Goal: Task Accomplishment & Management: Use online tool/utility

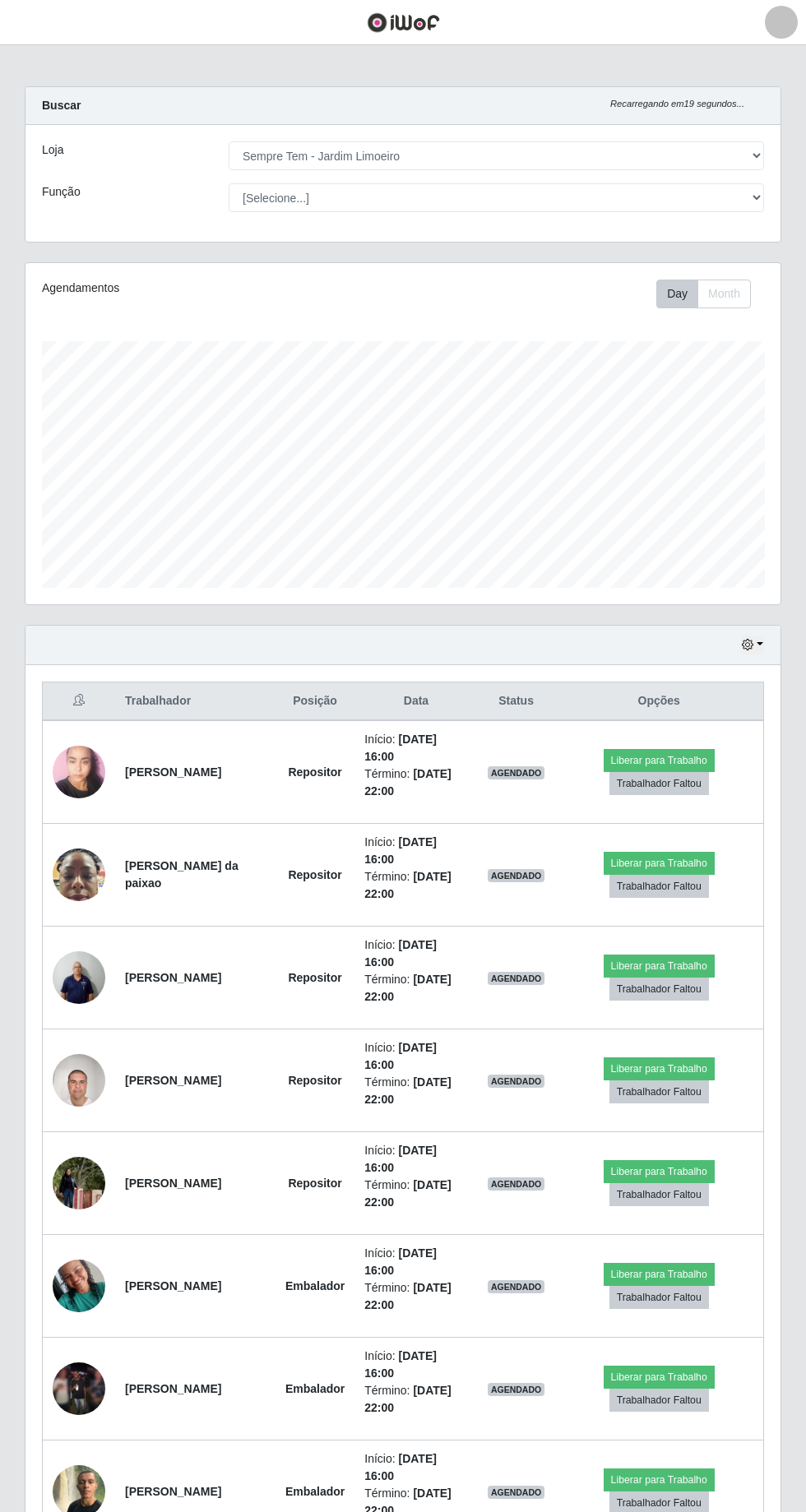
select select "508"
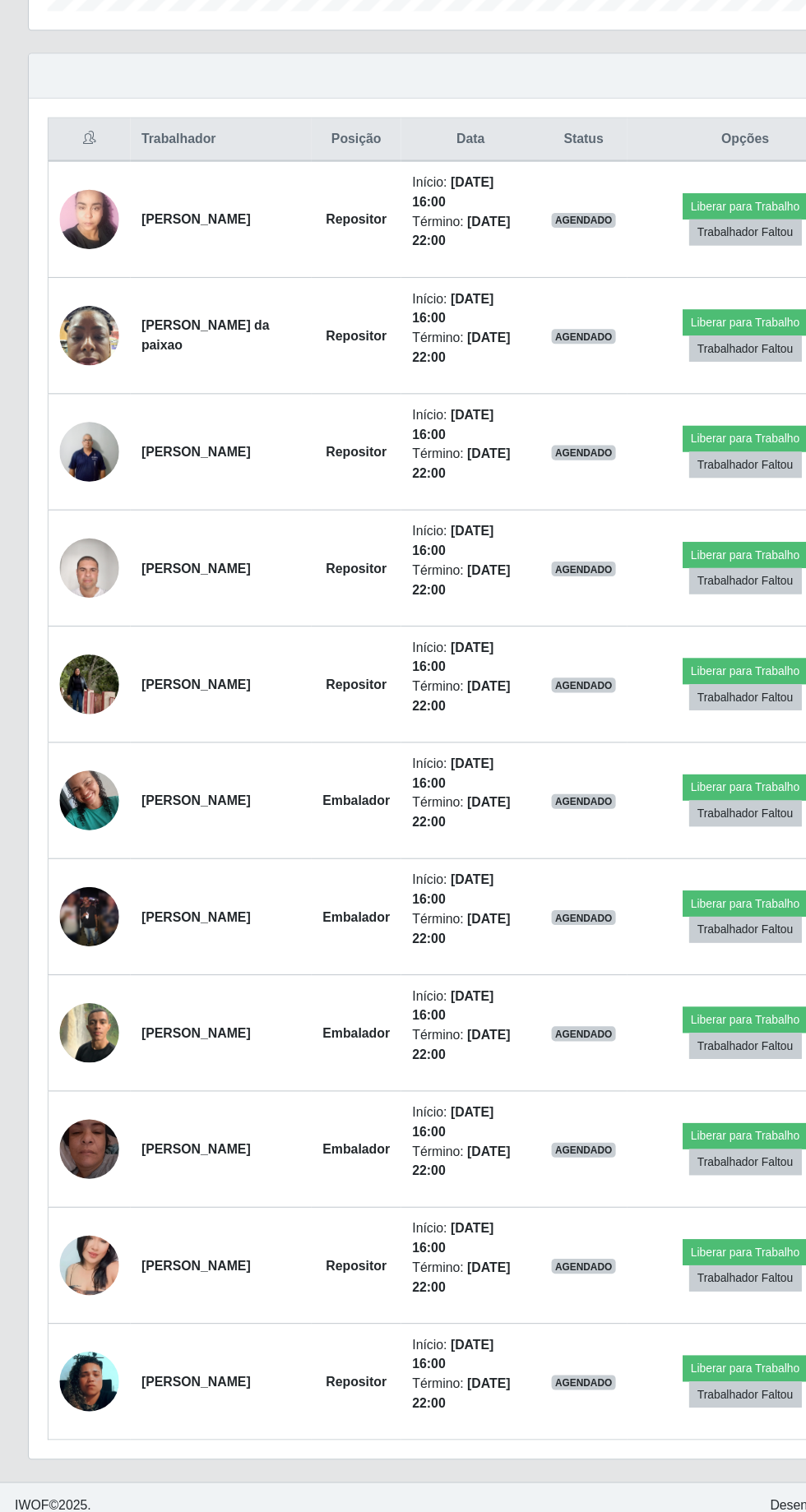
scroll to position [340, 755]
click at [664, 450] on button "Liberar para Trabalho" at bounding box center [659, 460] width 111 height 23
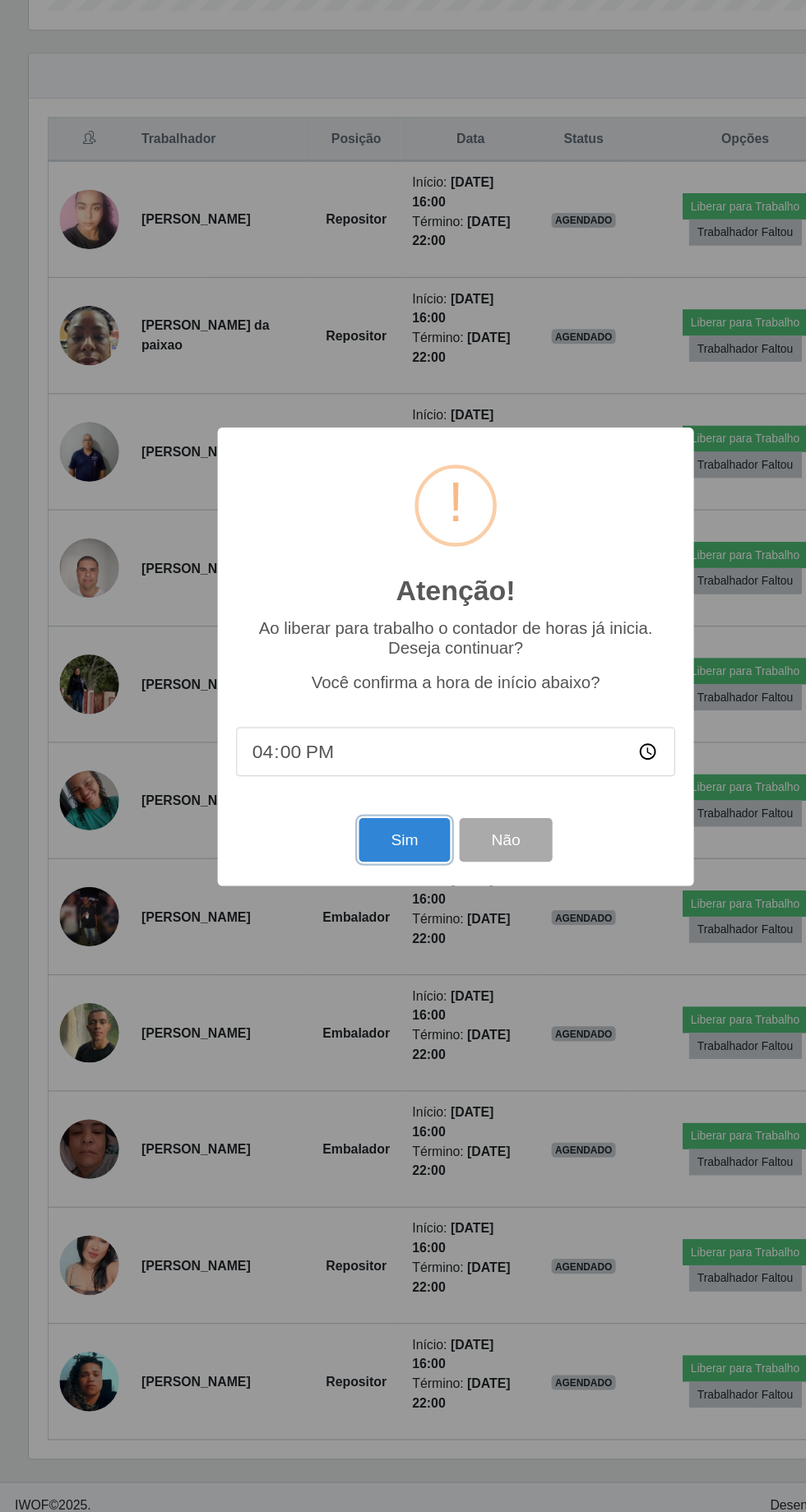
click at [373, 929] on button "Sim" at bounding box center [357, 919] width 80 height 39
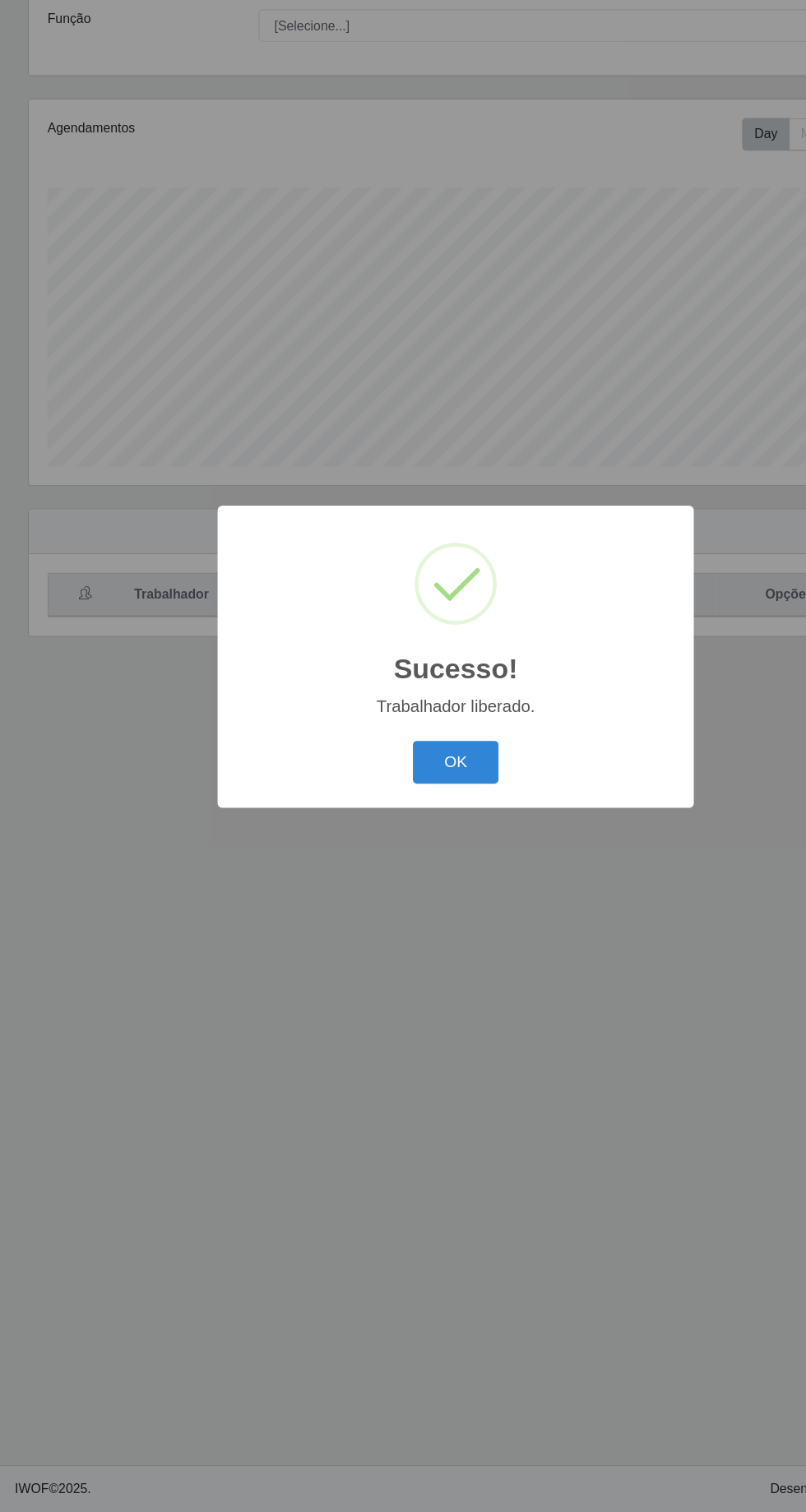
scroll to position [108, 0]
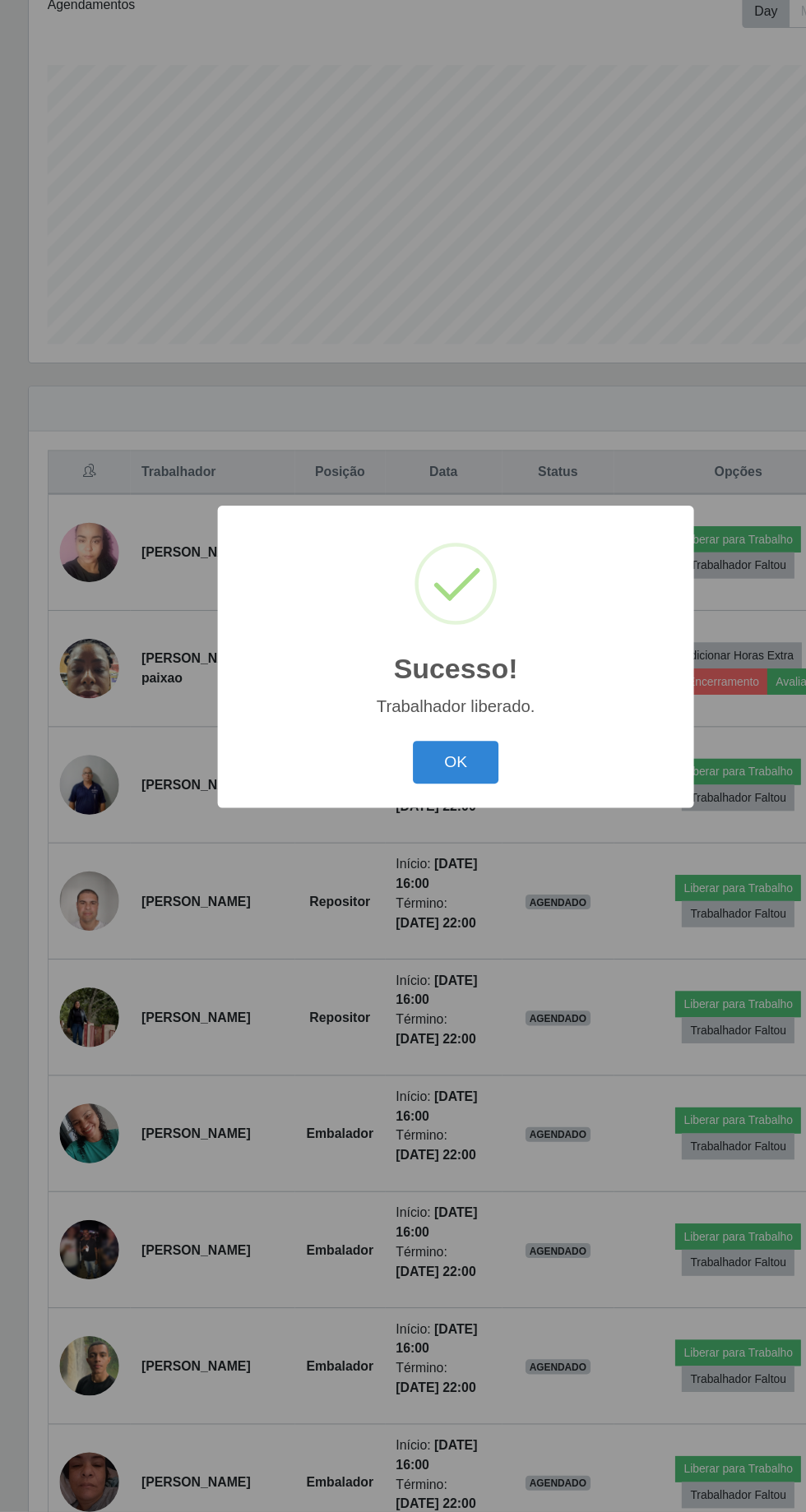
click at [422, 852] on button "OK" at bounding box center [403, 850] width 76 height 39
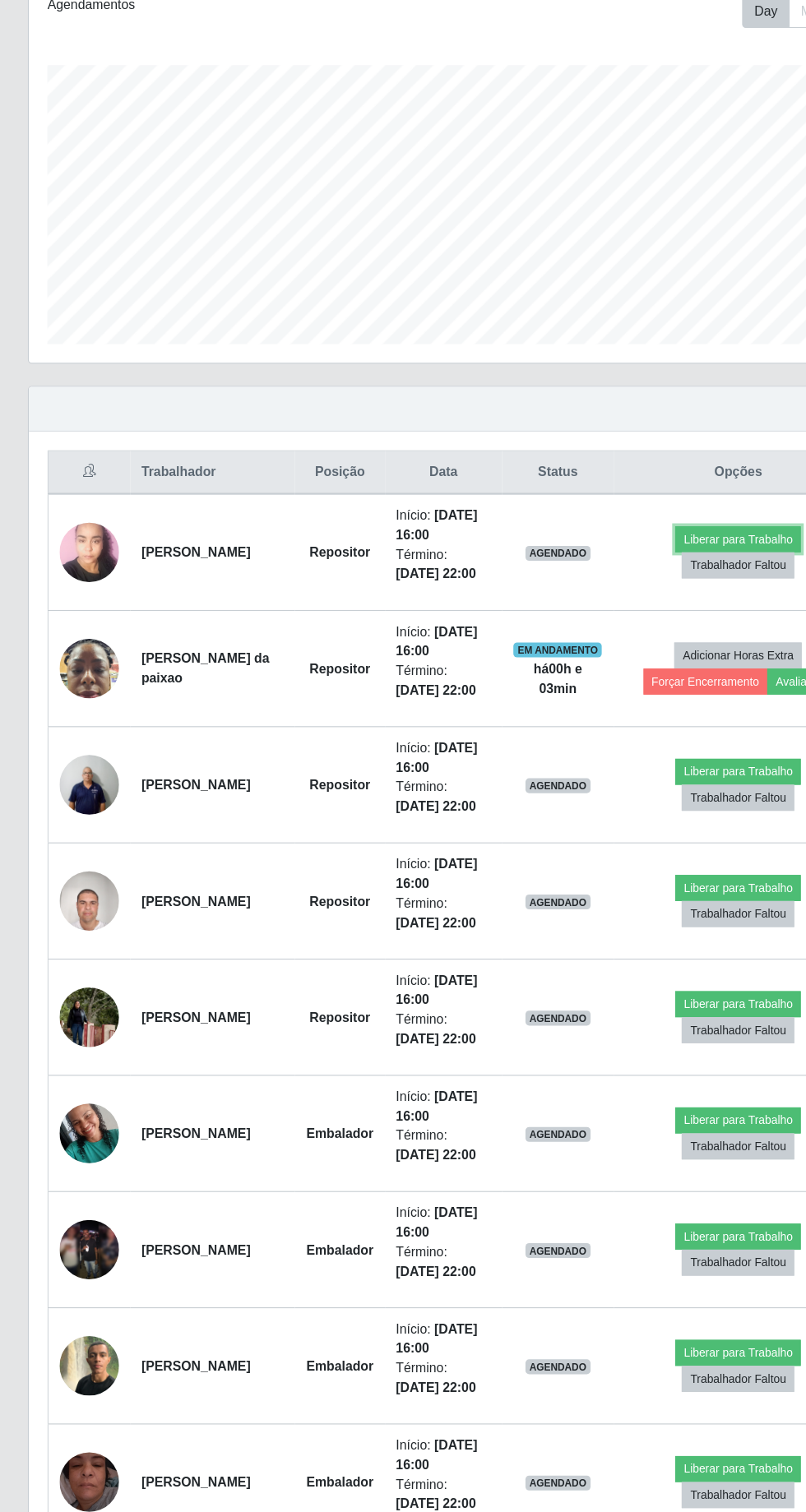
click at [661, 649] on button "Liberar para Trabalho" at bounding box center [652, 652] width 111 height 23
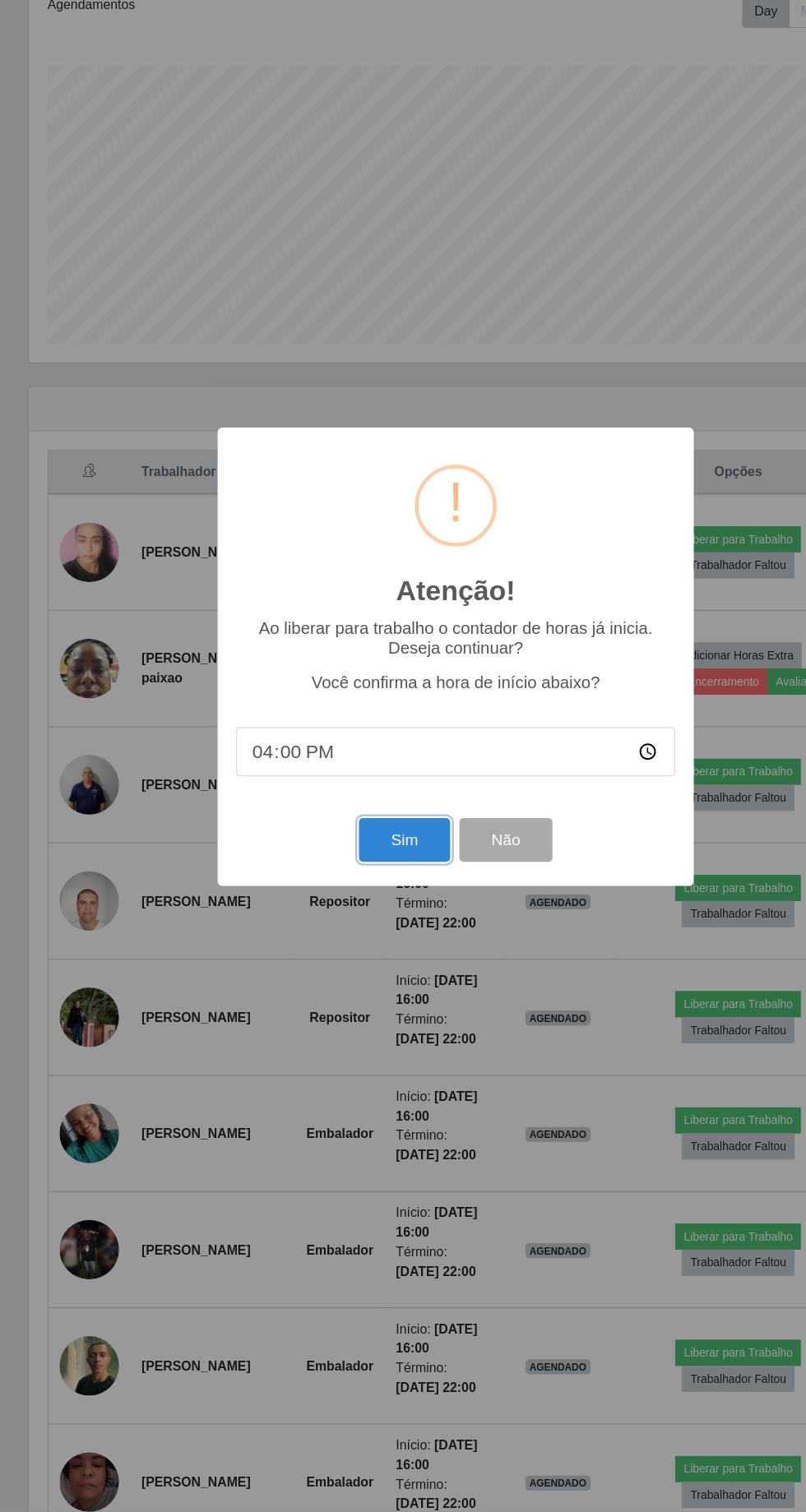
click at [375, 923] on button "Sim" at bounding box center [357, 919] width 80 height 39
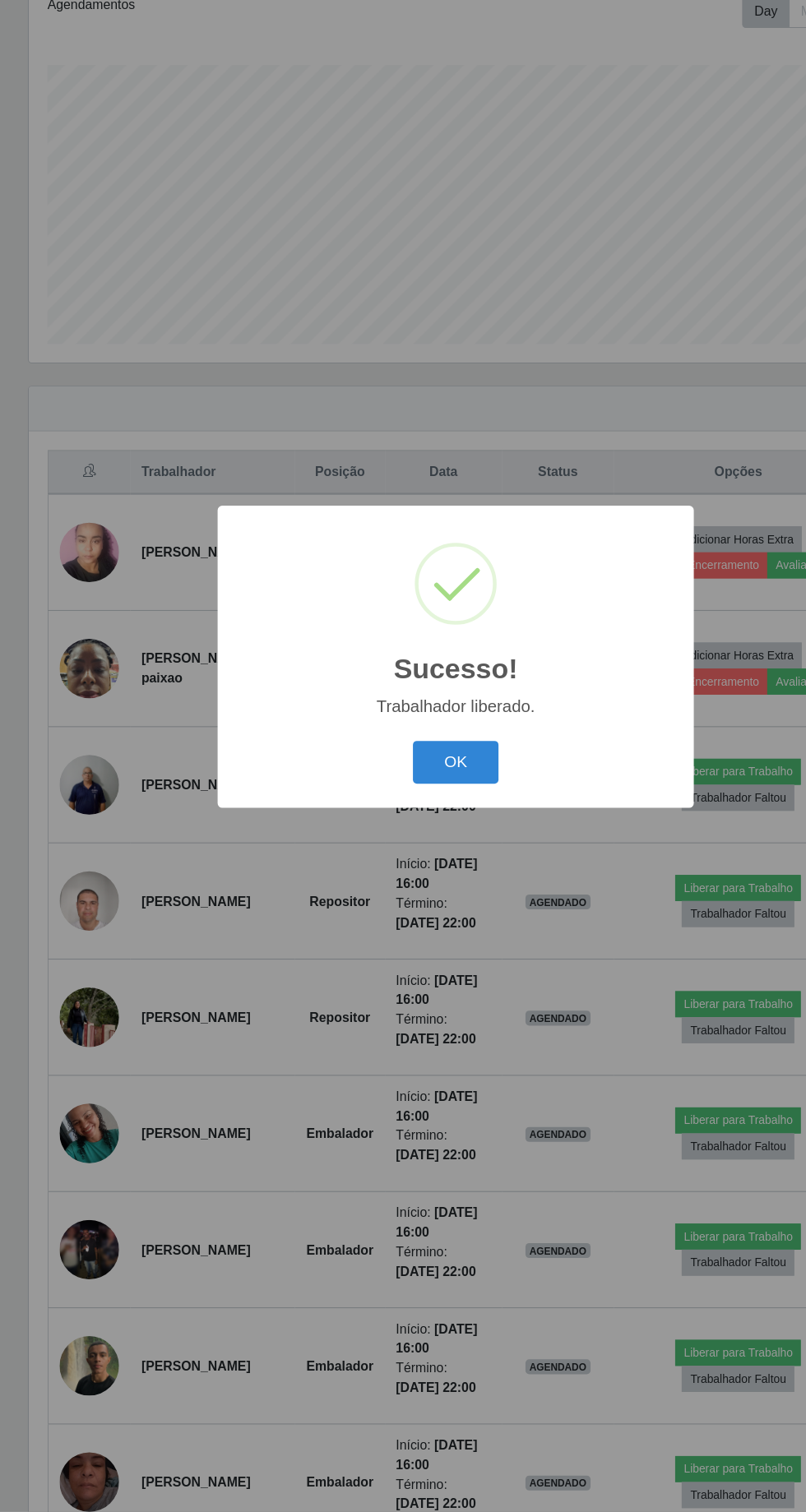
click at [417, 855] on button "OK" at bounding box center [403, 850] width 76 height 39
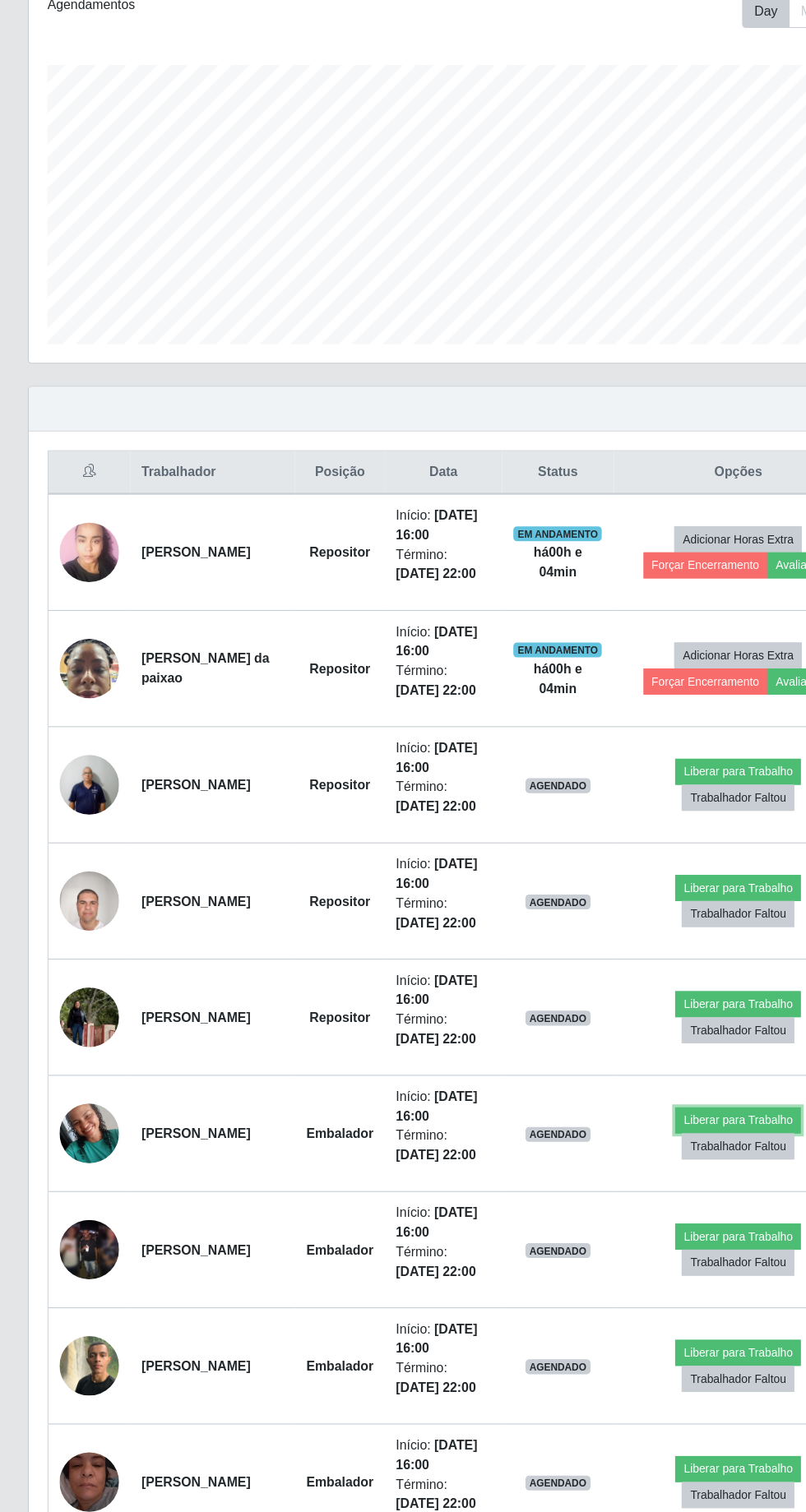
click at [654, 1158] on button "Liberar para Trabalho" at bounding box center [652, 1166] width 111 height 23
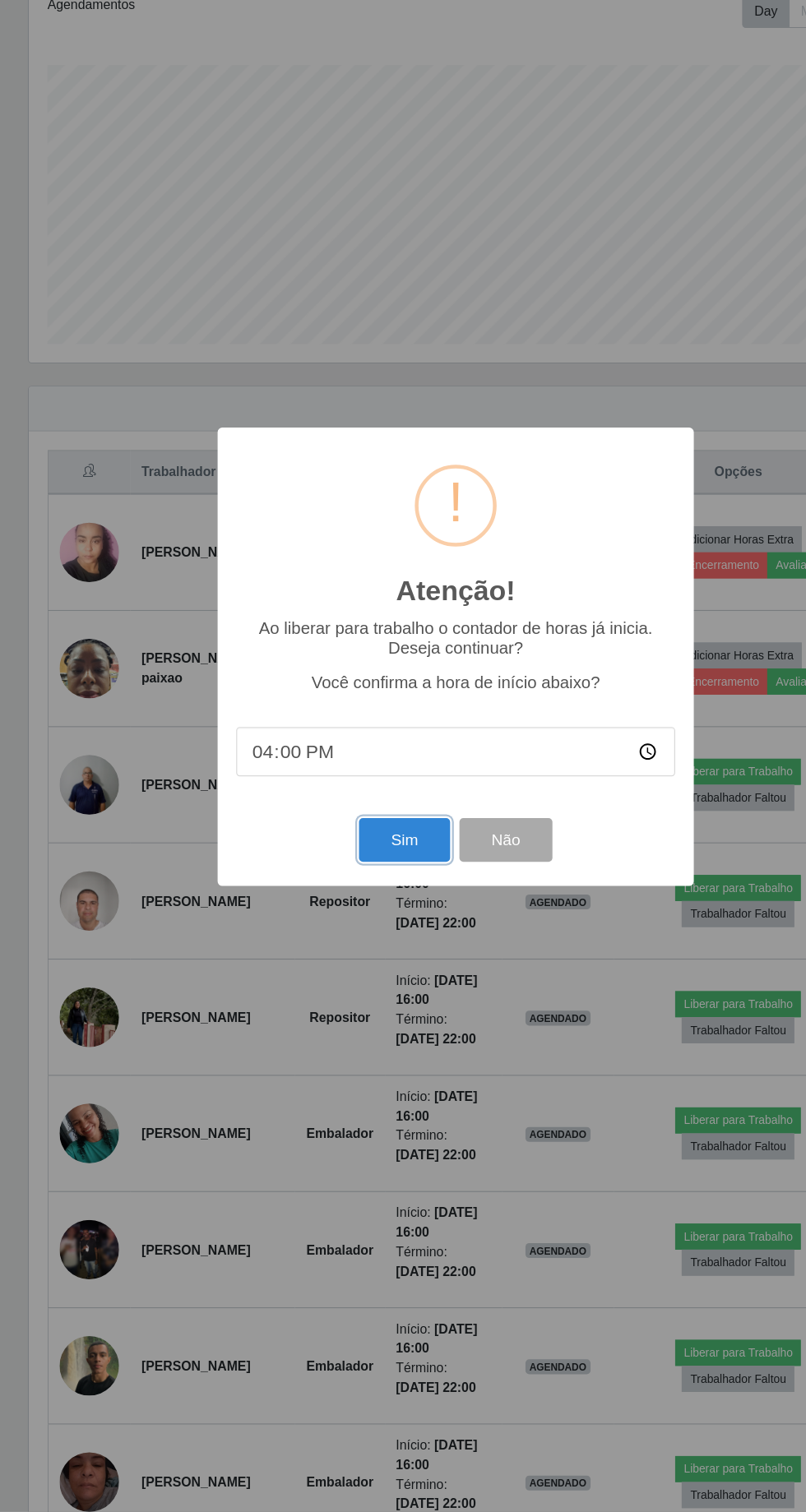
click at [370, 929] on button "Sim" at bounding box center [357, 919] width 80 height 39
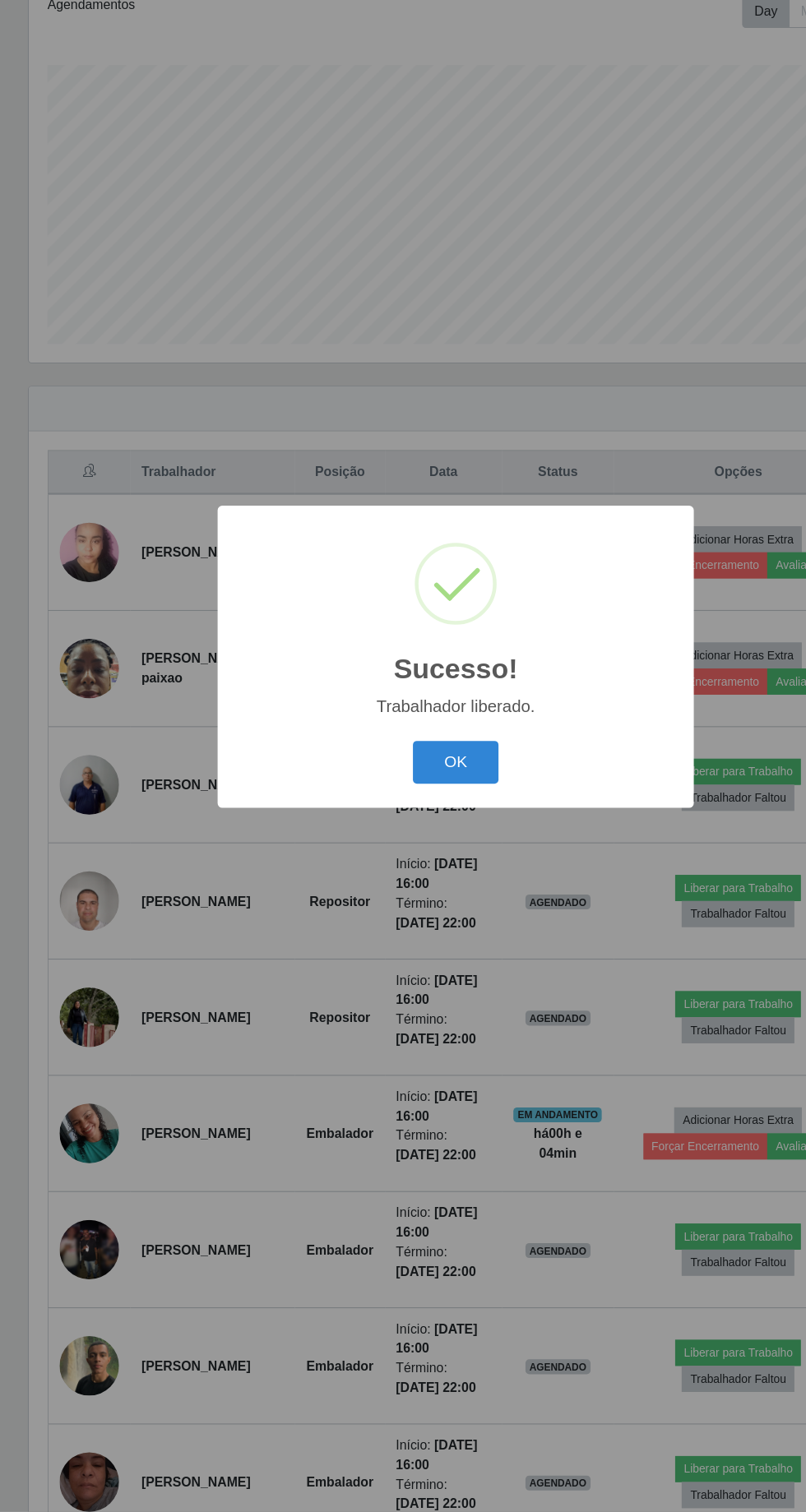
click at [422, 859] on button "OK" at bounding box center [403, 850] width 76 height 39
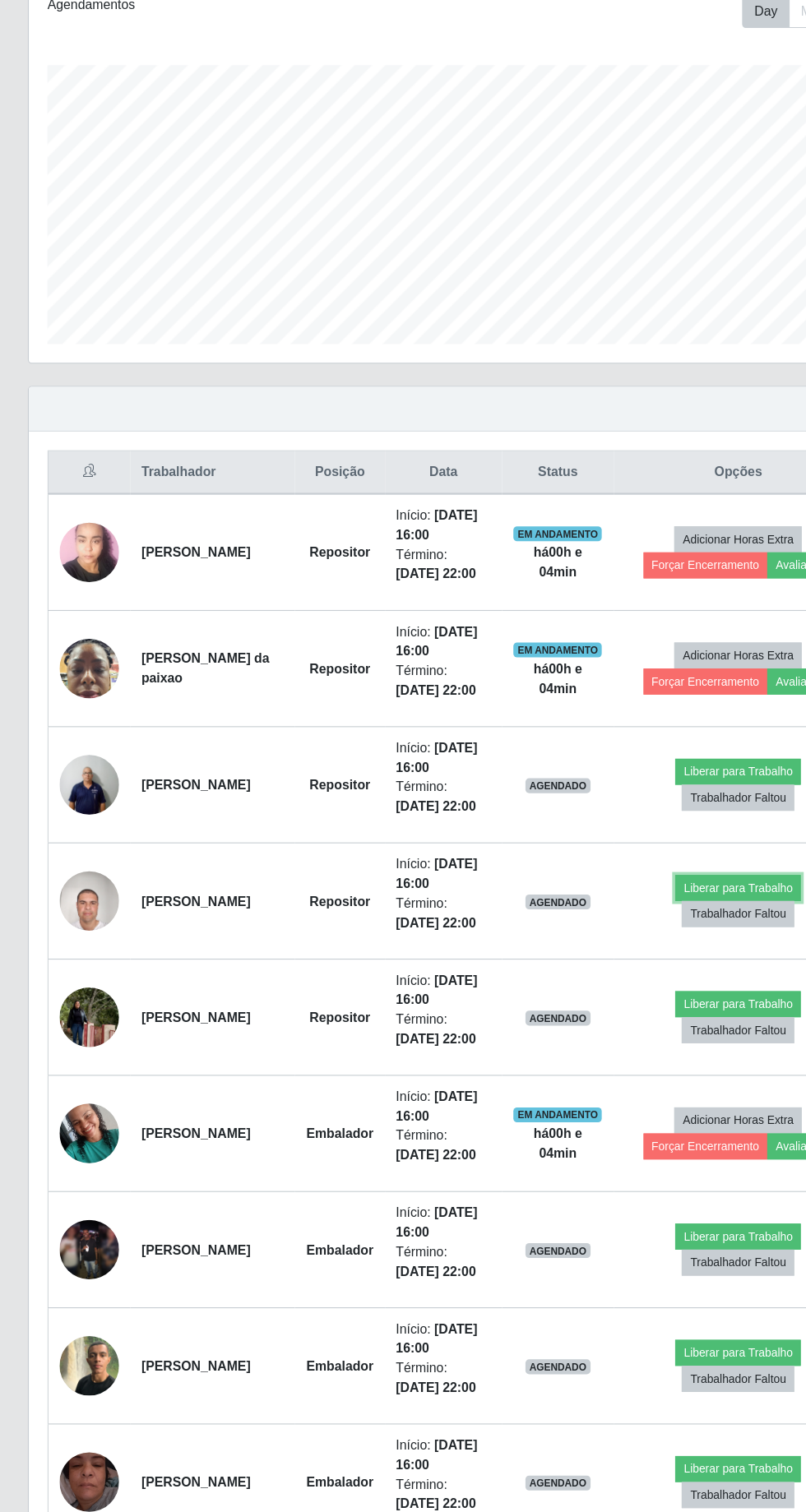
click at [656, 955] on button "Liberar para Trabalho" at bounding box center [652, 960] width 111 height 23
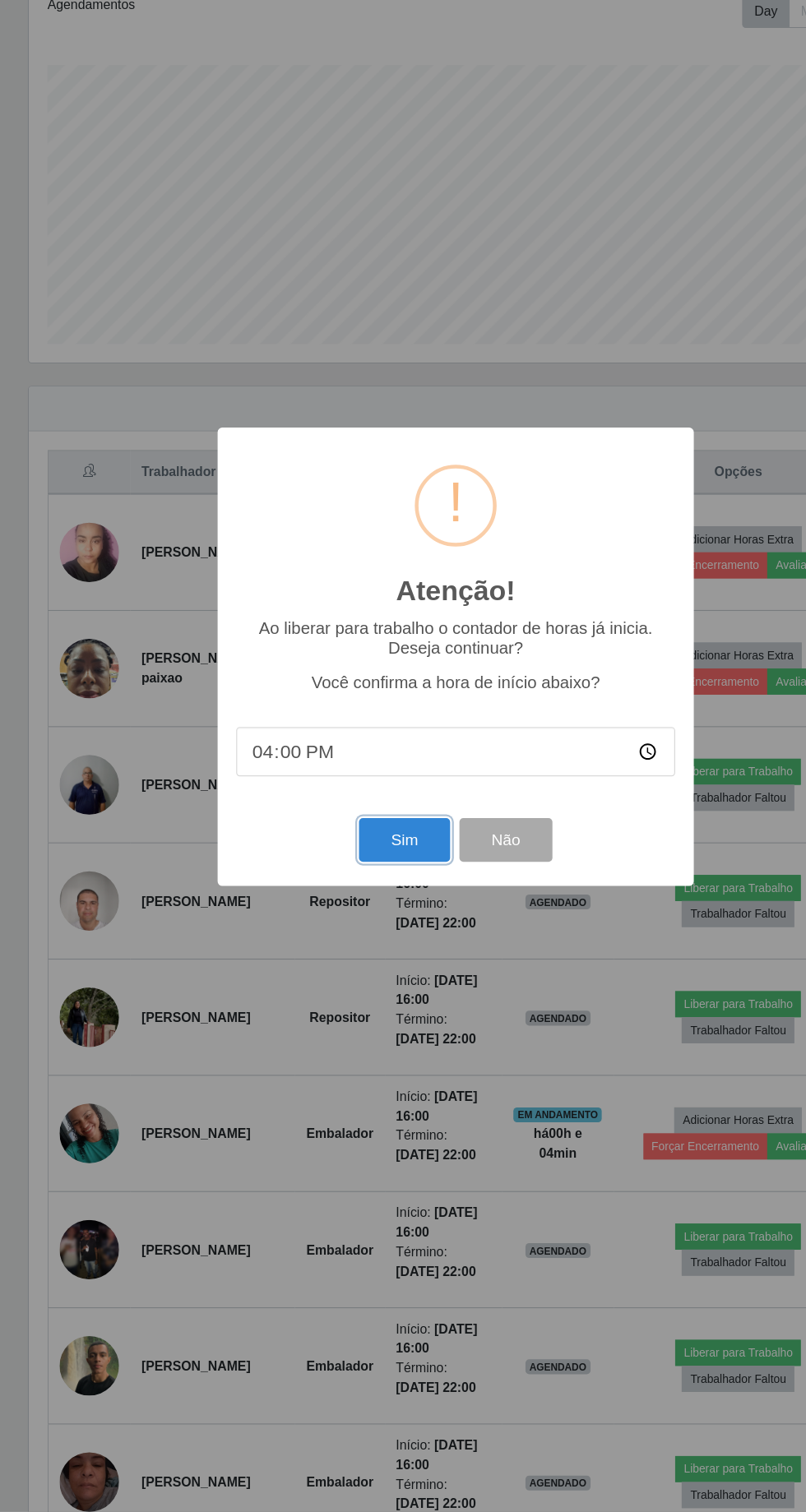
click at [357, 919] on button "Sim" at bounding box center [357, 919] width 80 height 39
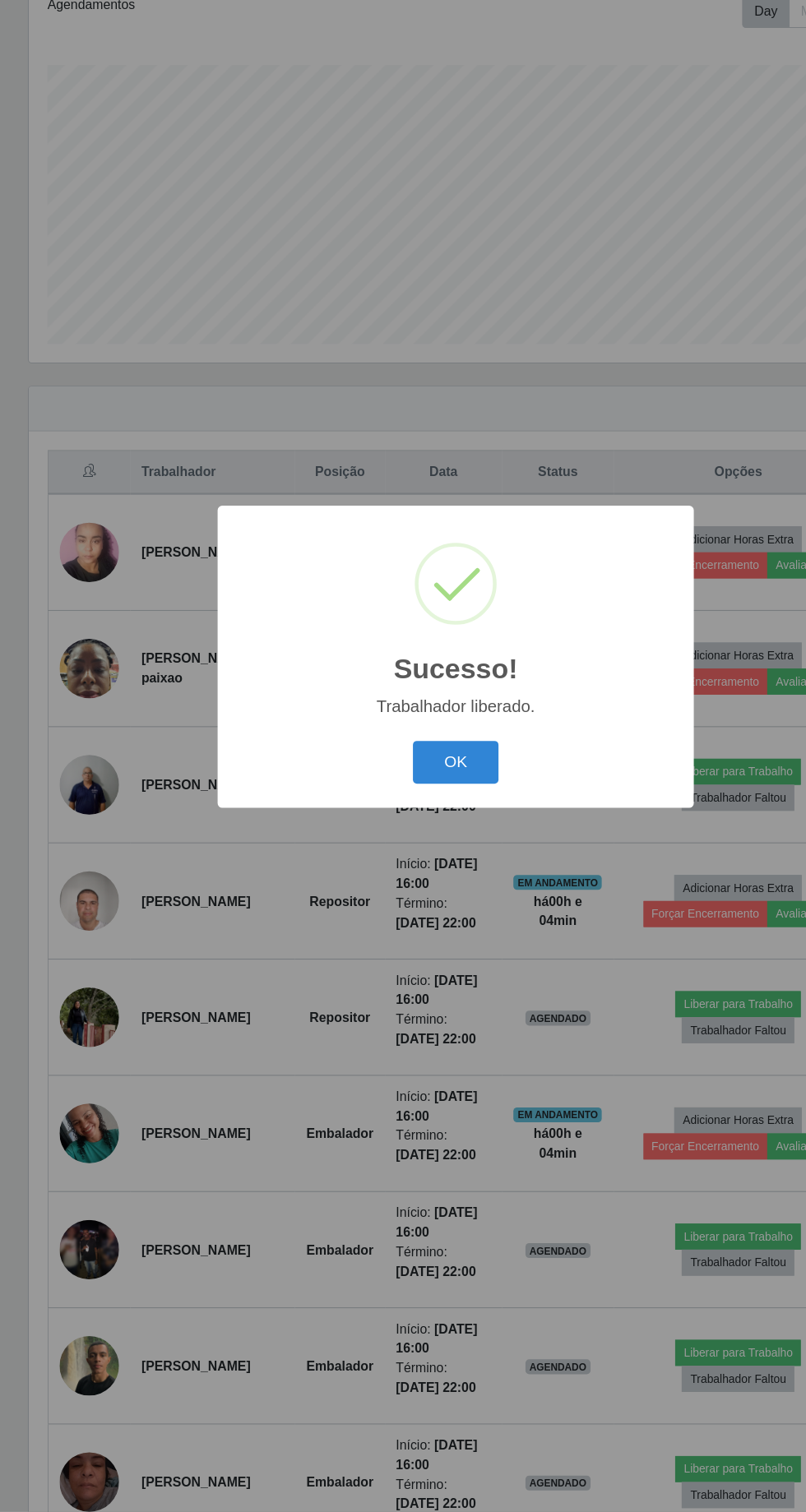
click at [409, 856] on button "OK" at bounding box center [403, 850] width 76 height 39
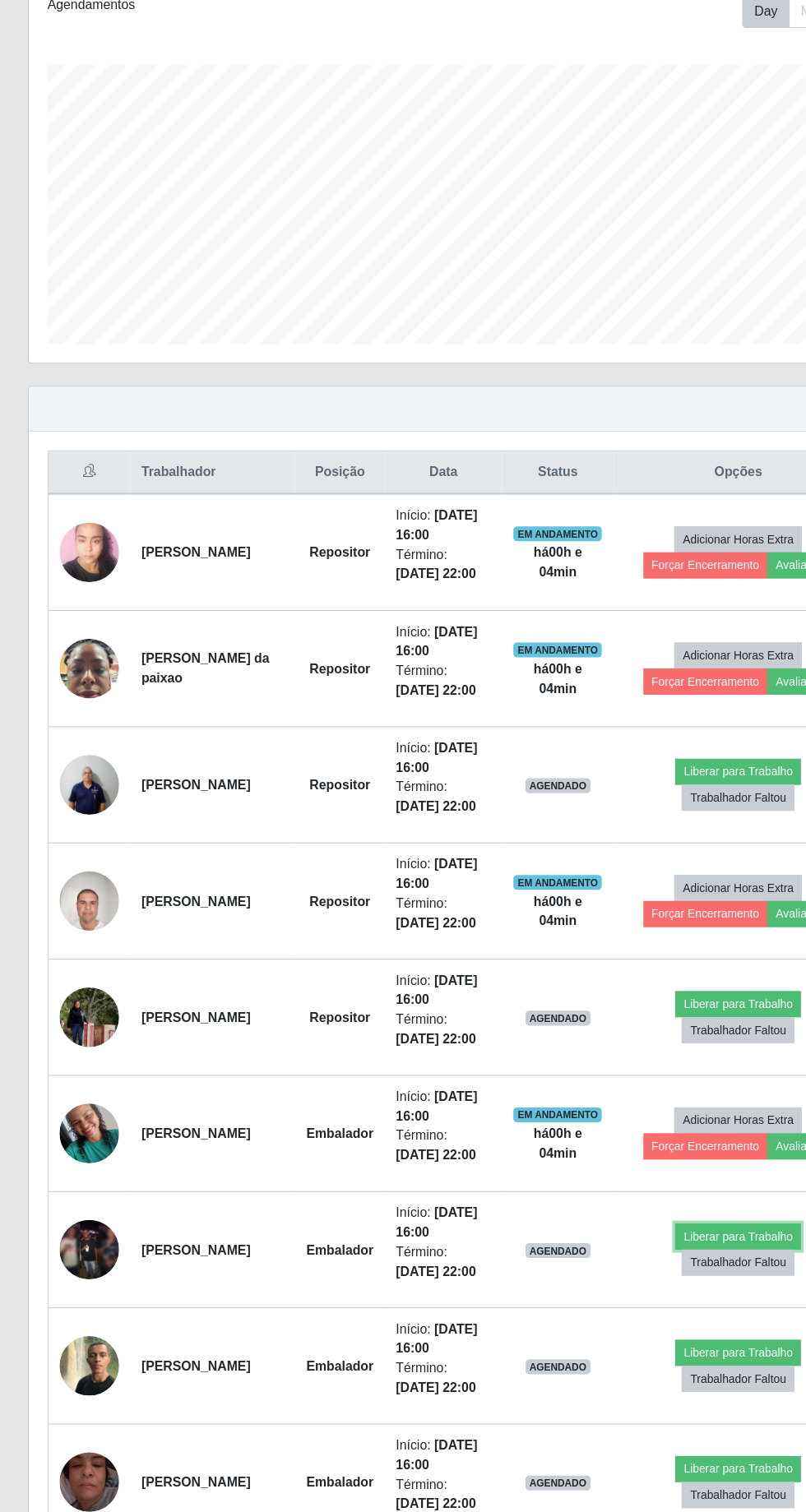
click at [658, 1257] on button "Liberar para Trabalho" at bounding box center [652, 1268] width 111 height 23
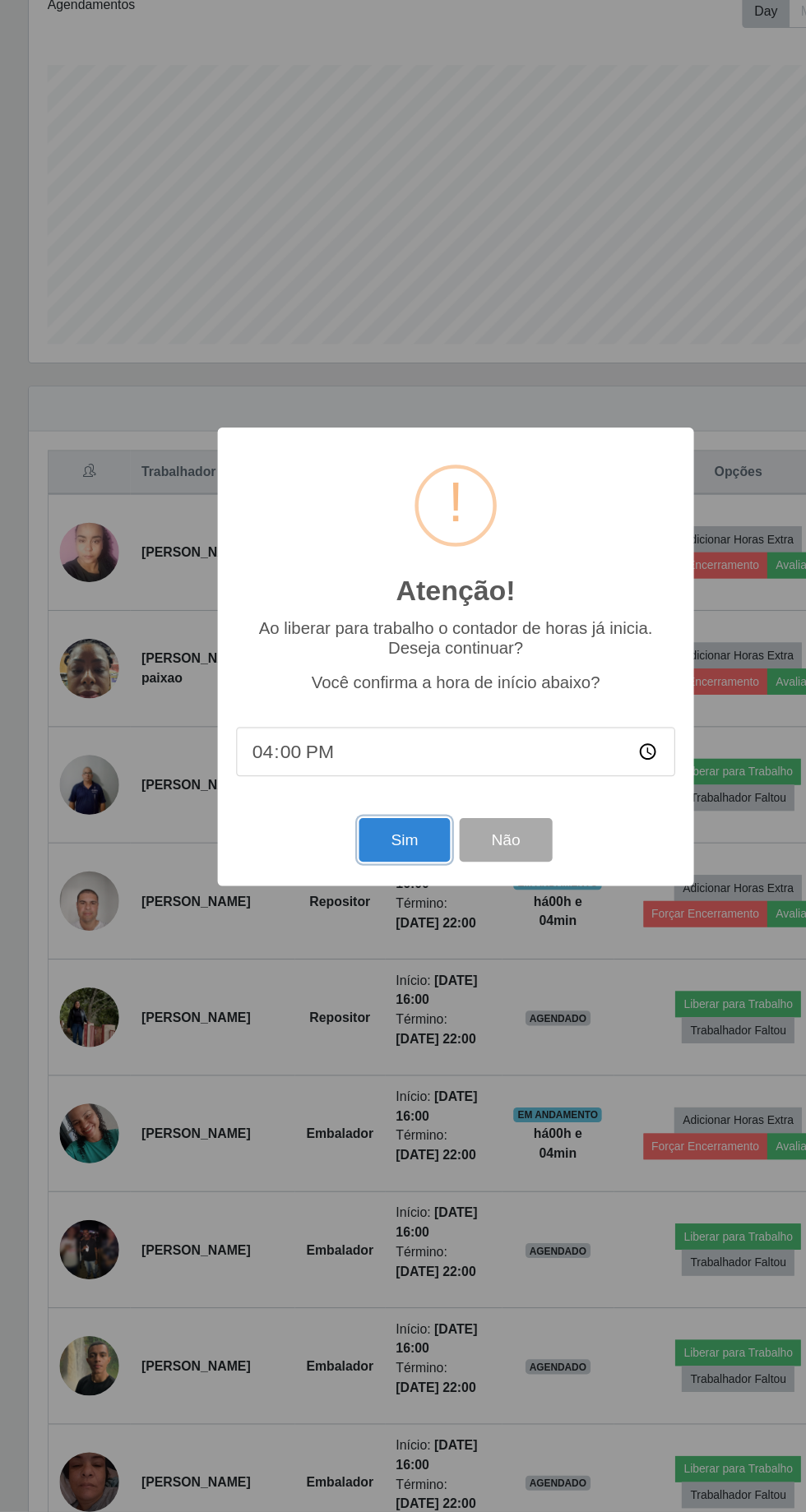
click at [366, 937] on button "Sim" at bounding box center [357, 919] width 80 height 39
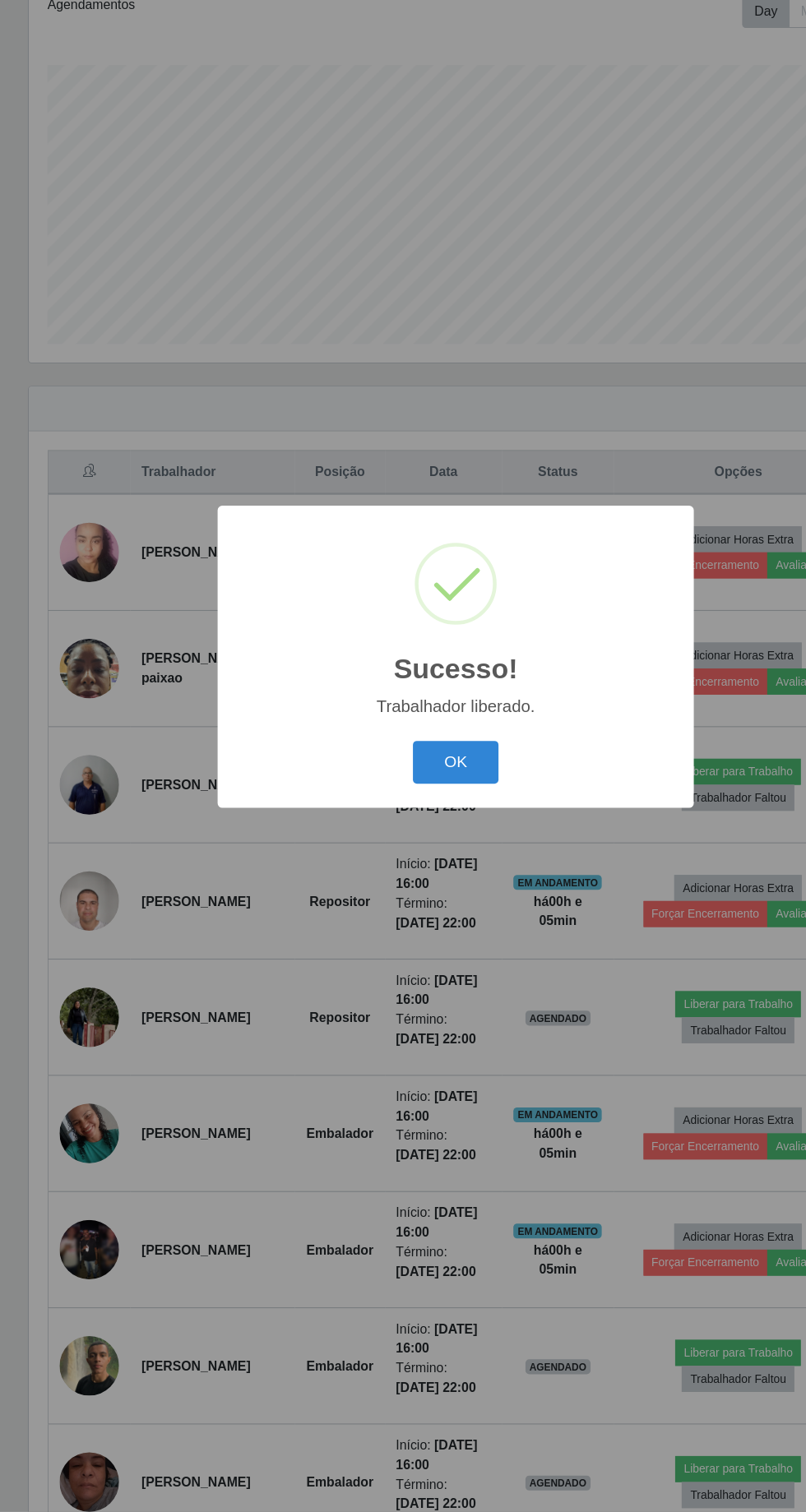
click at [348, 819] on div "Sucesso! × Trabalhador liberado. OK Cancel" at bounding box center [402, 755] width 421 height 267
click at [420, 852] on button "OK" at bounding box center [403, 850] width 76 height 39
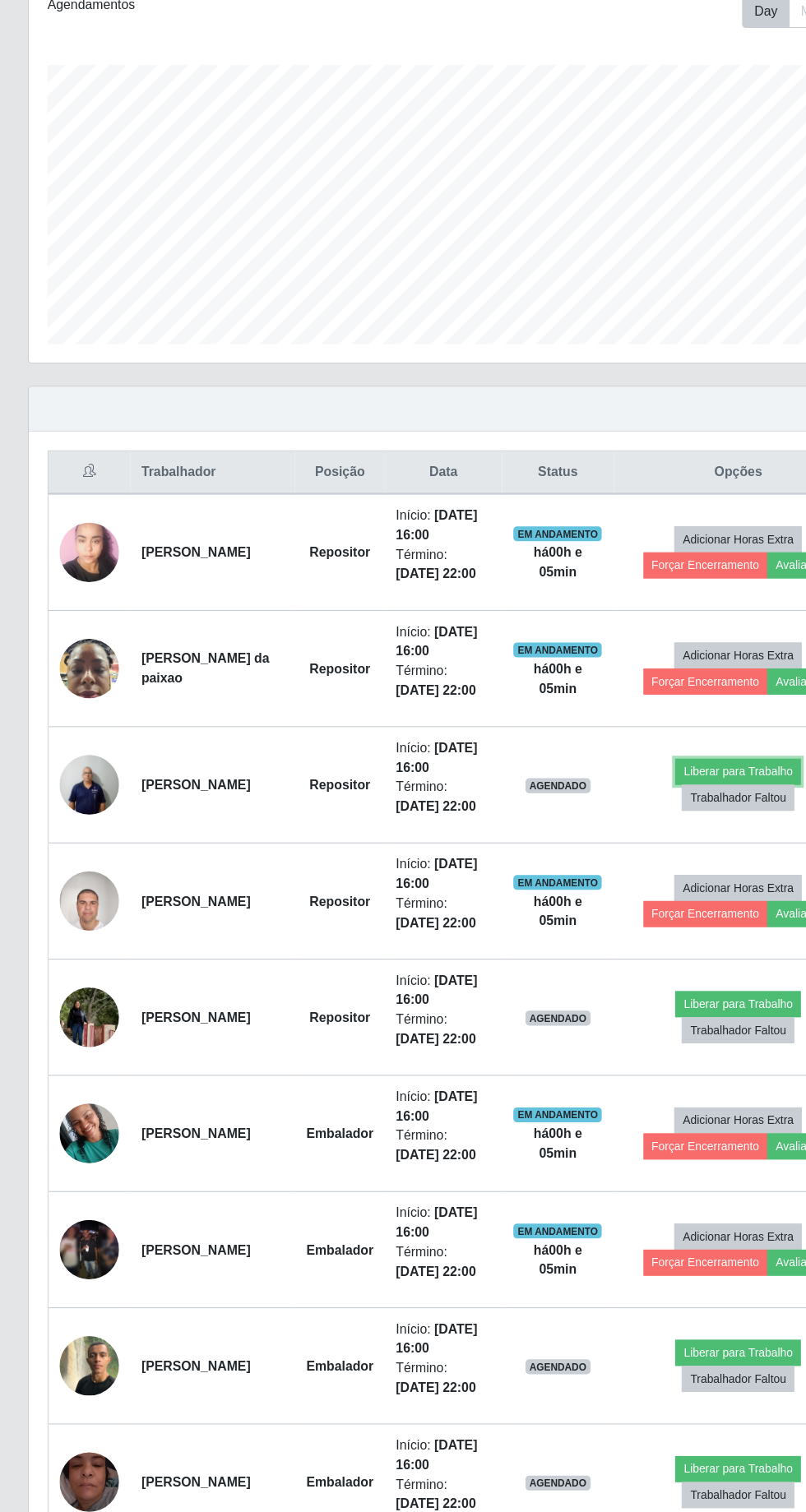
click at [655, 852] on button "Liberar para Trabalho" at bounding box center [652, 857] width 111 height 23
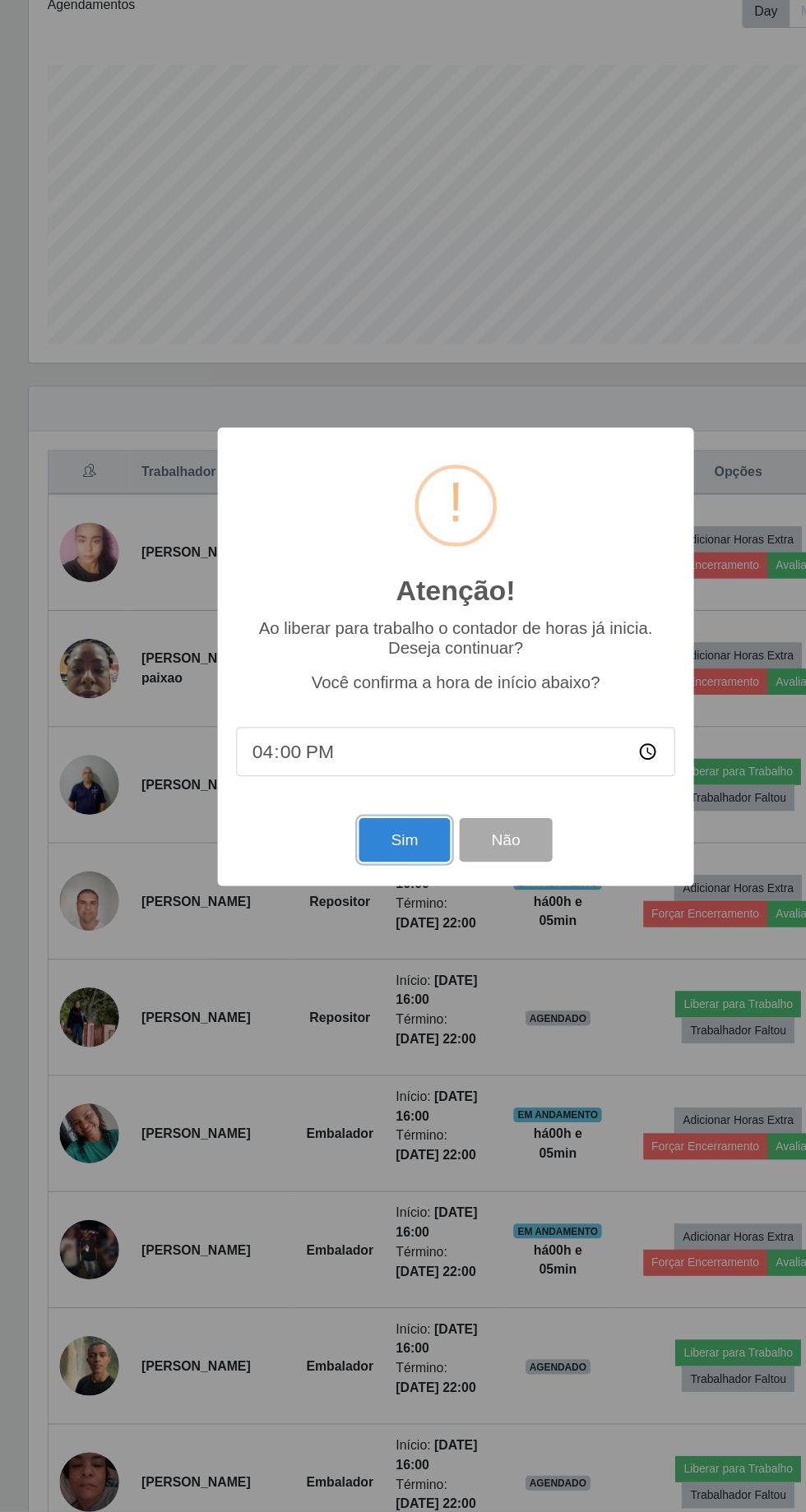
click at [369, 931] on button "Sim" at bounding box center [357, 919] width 80 height 39
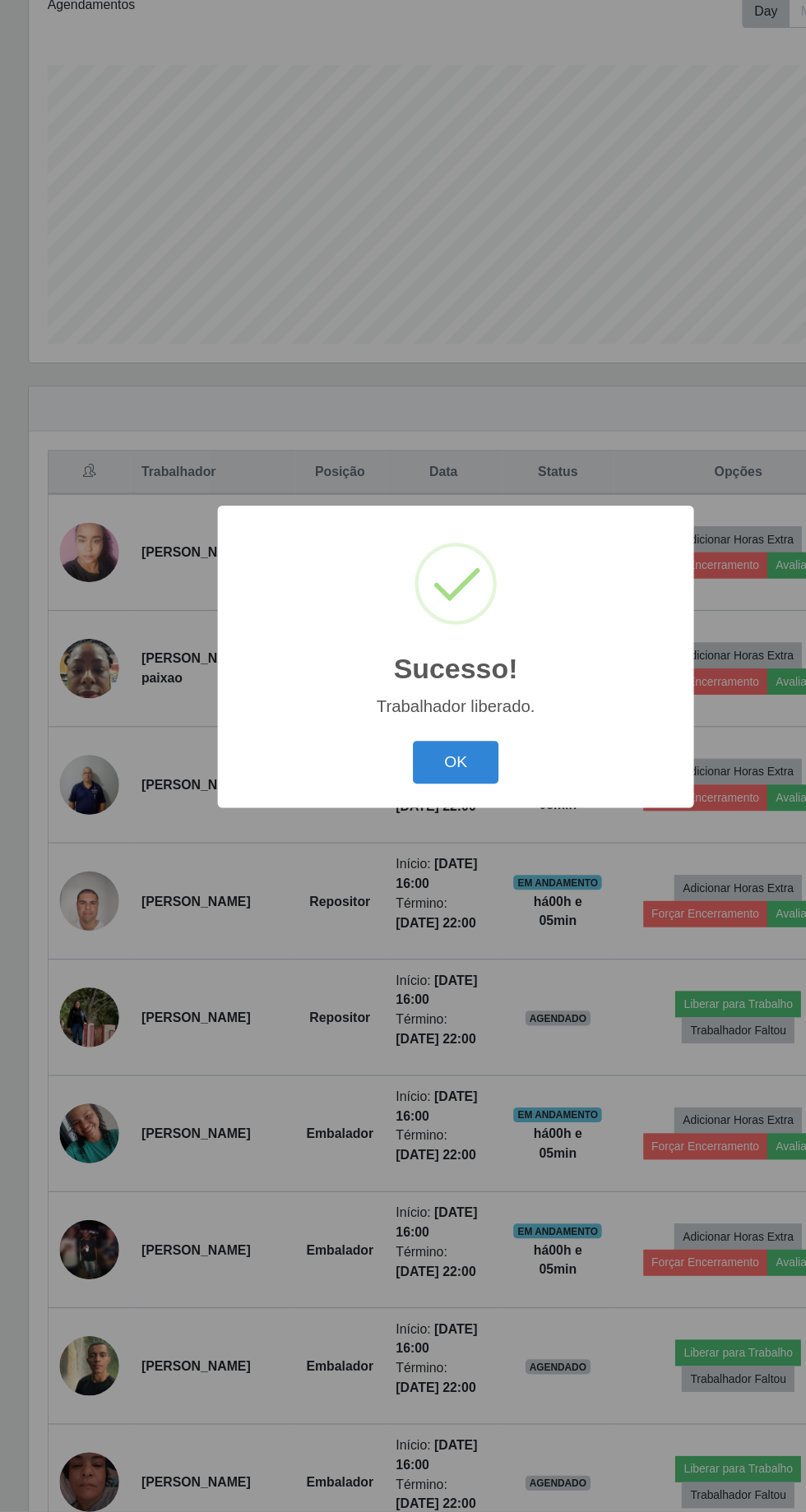
click at [423, 856] on button "OK" at bounding box center [403, 850] width 76 height 39
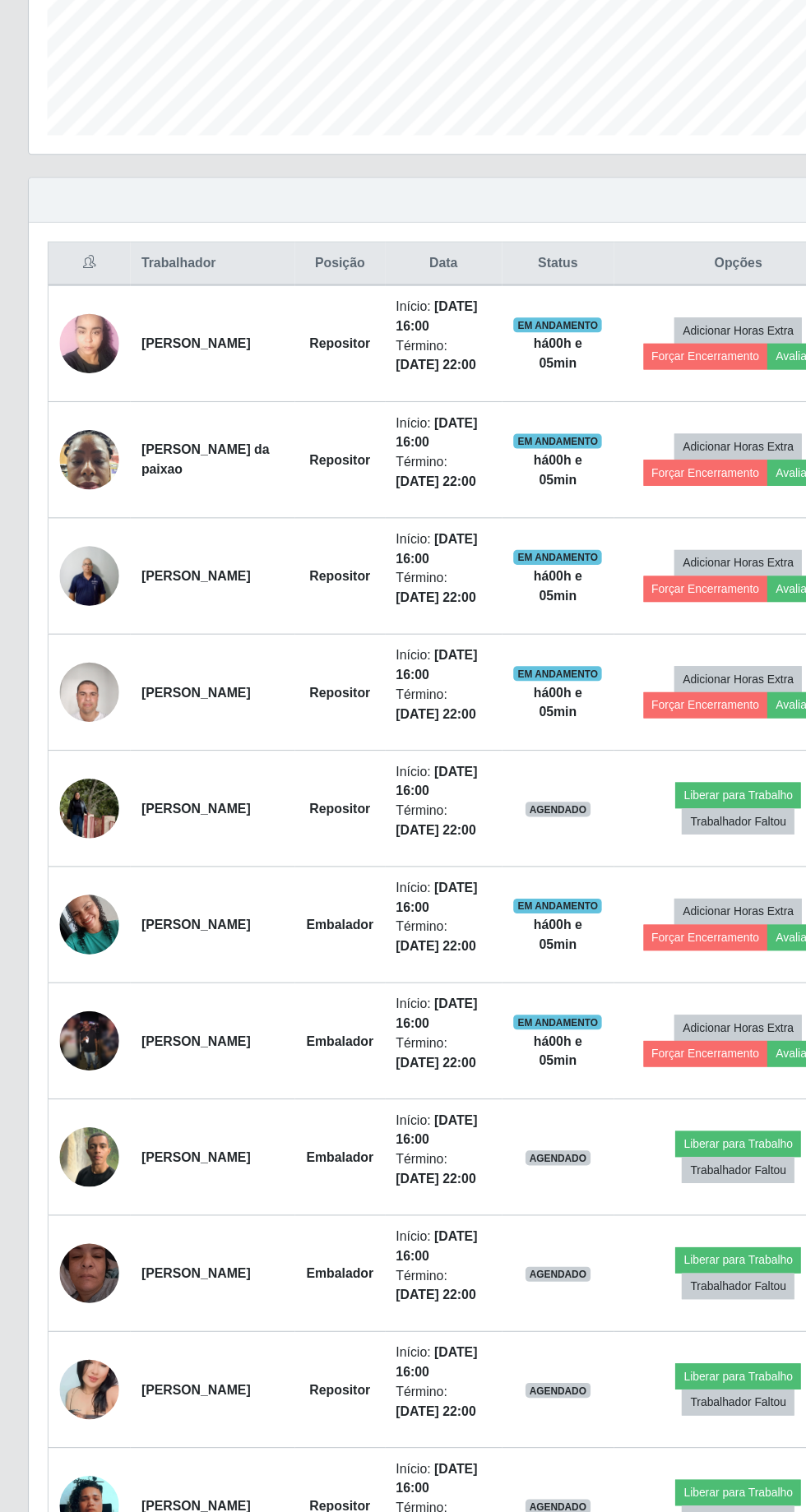
scroll to position [300, 0]
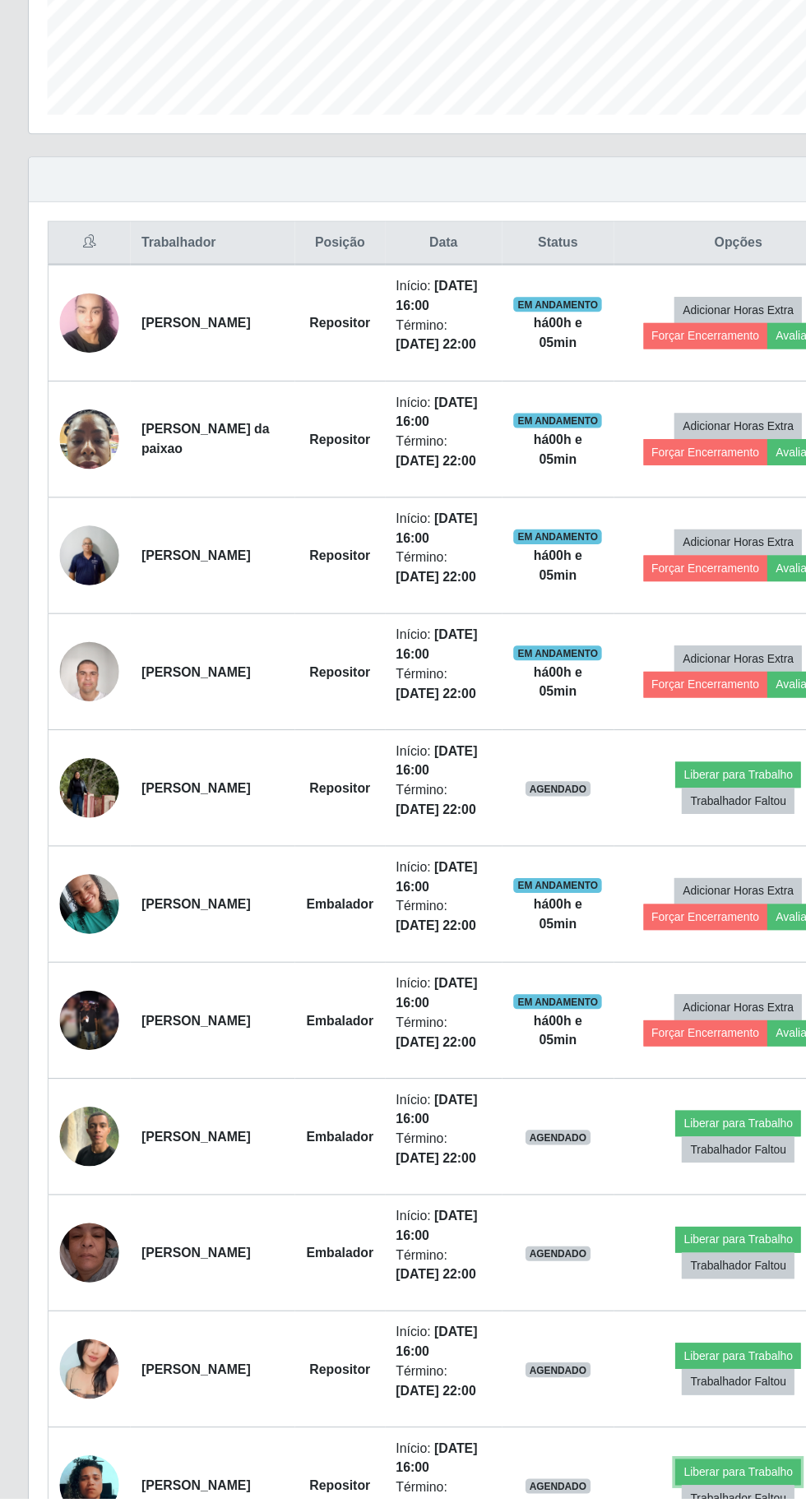
click at [661, 1481] on button "Liberar para Trabalho" at bounding box center [652, 1488] width 111 height 23
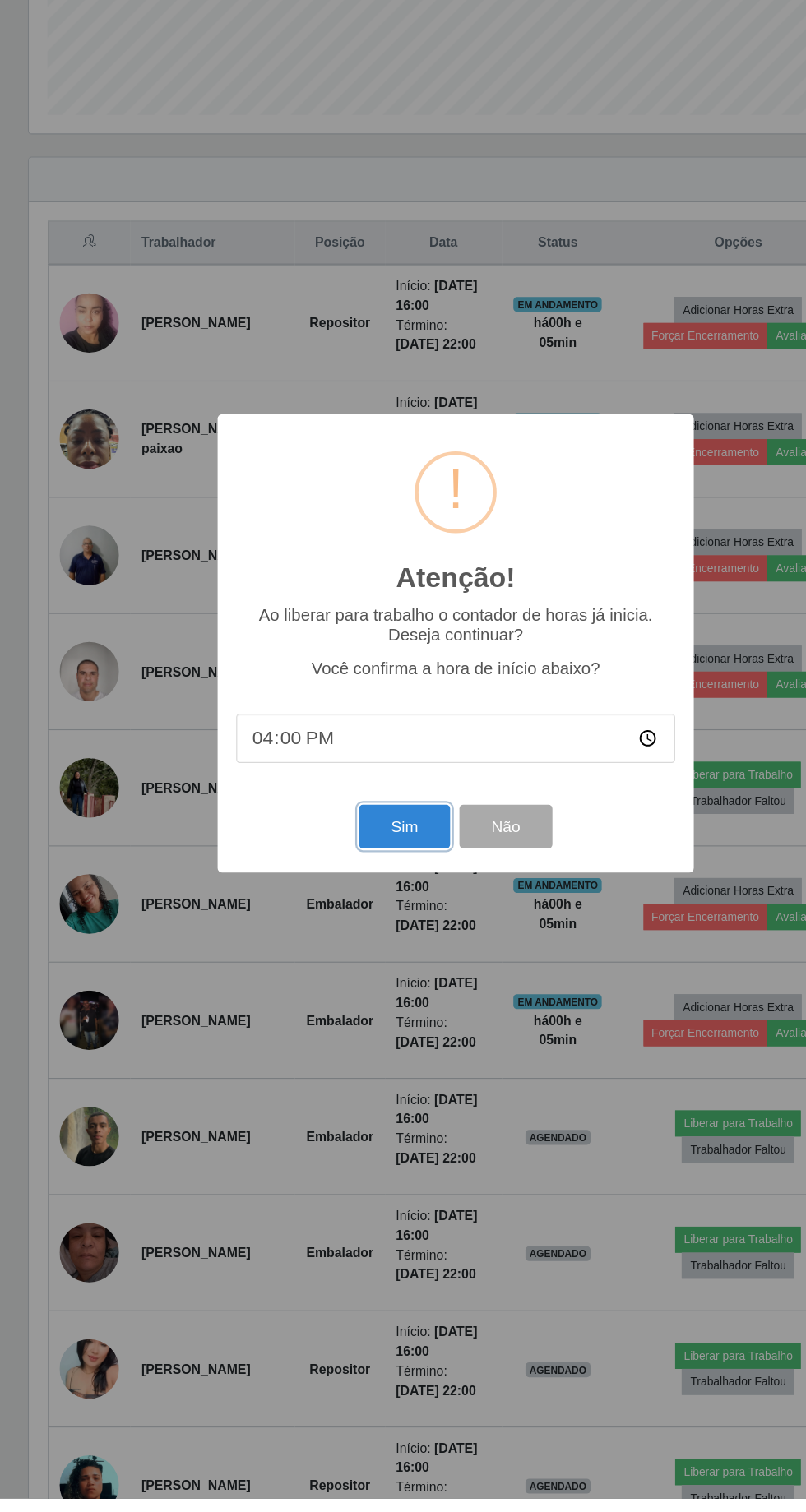
click at [376, 937] on button "Sim" at bounding box center [357, 919] width 80 height 39
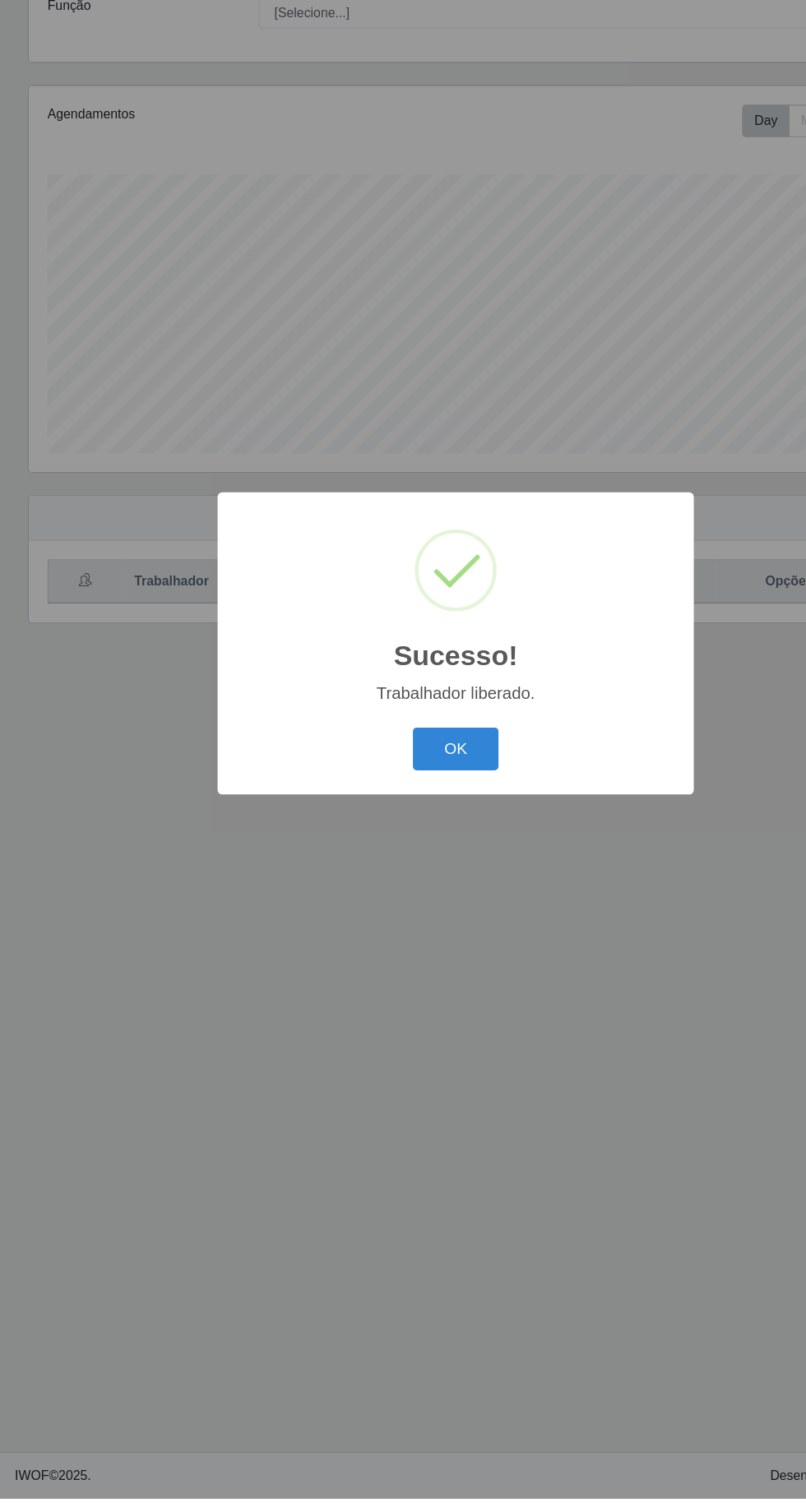
scroll to position [0, 0]
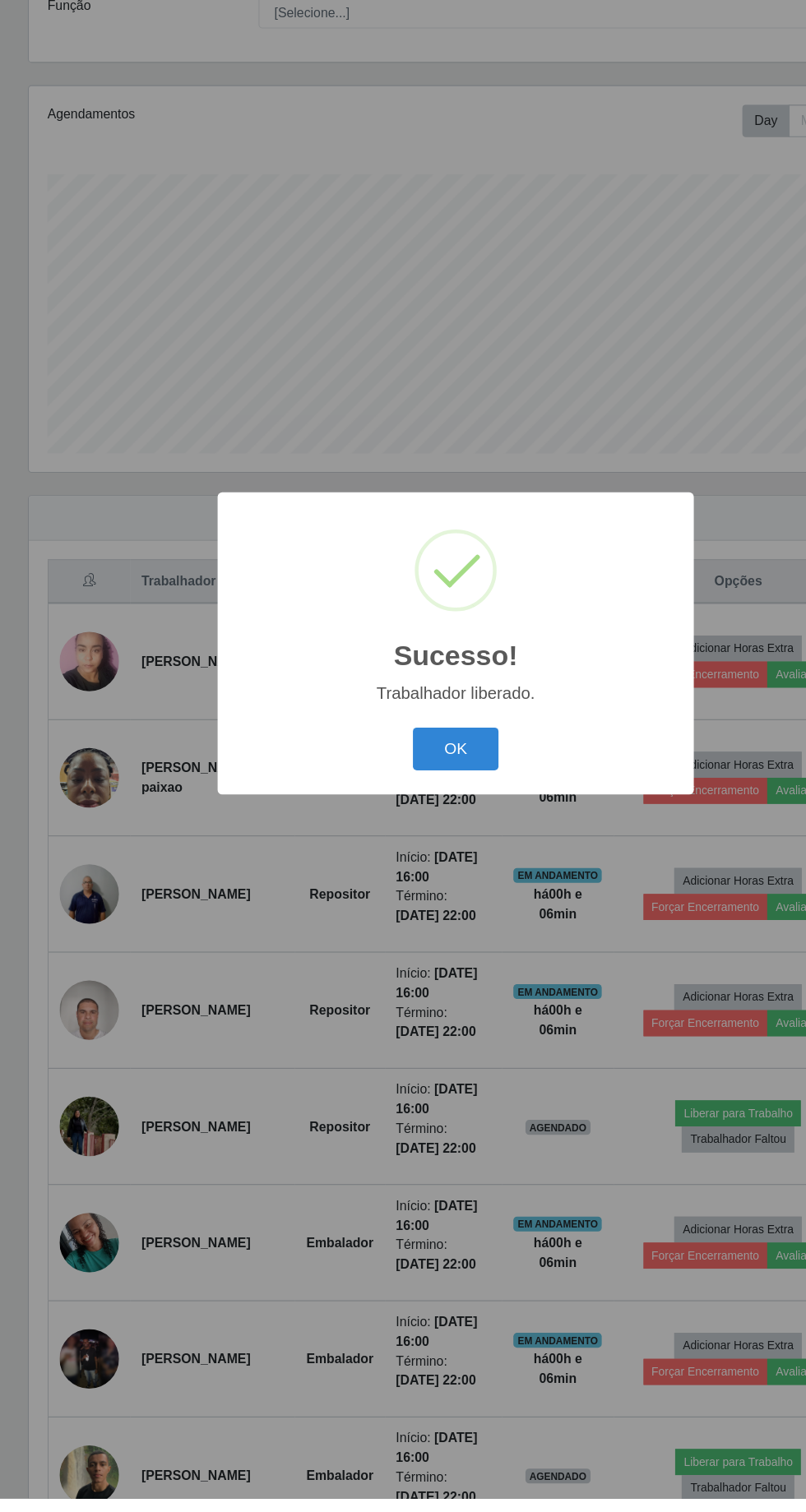
click at [429, 869] on button "OK" at bounding box center [403, 850] width 76 height 39
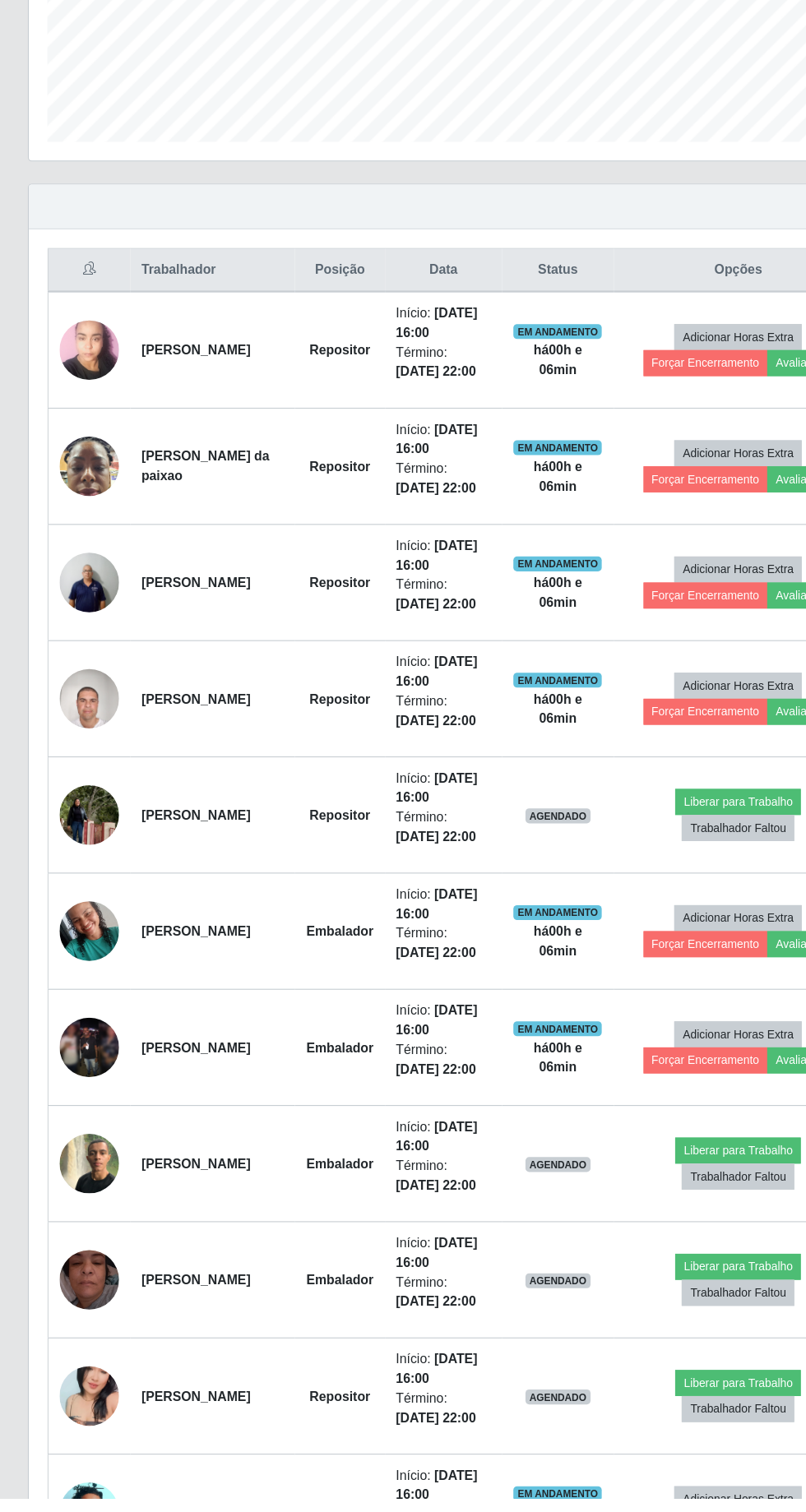
scroll to position [283, 0]
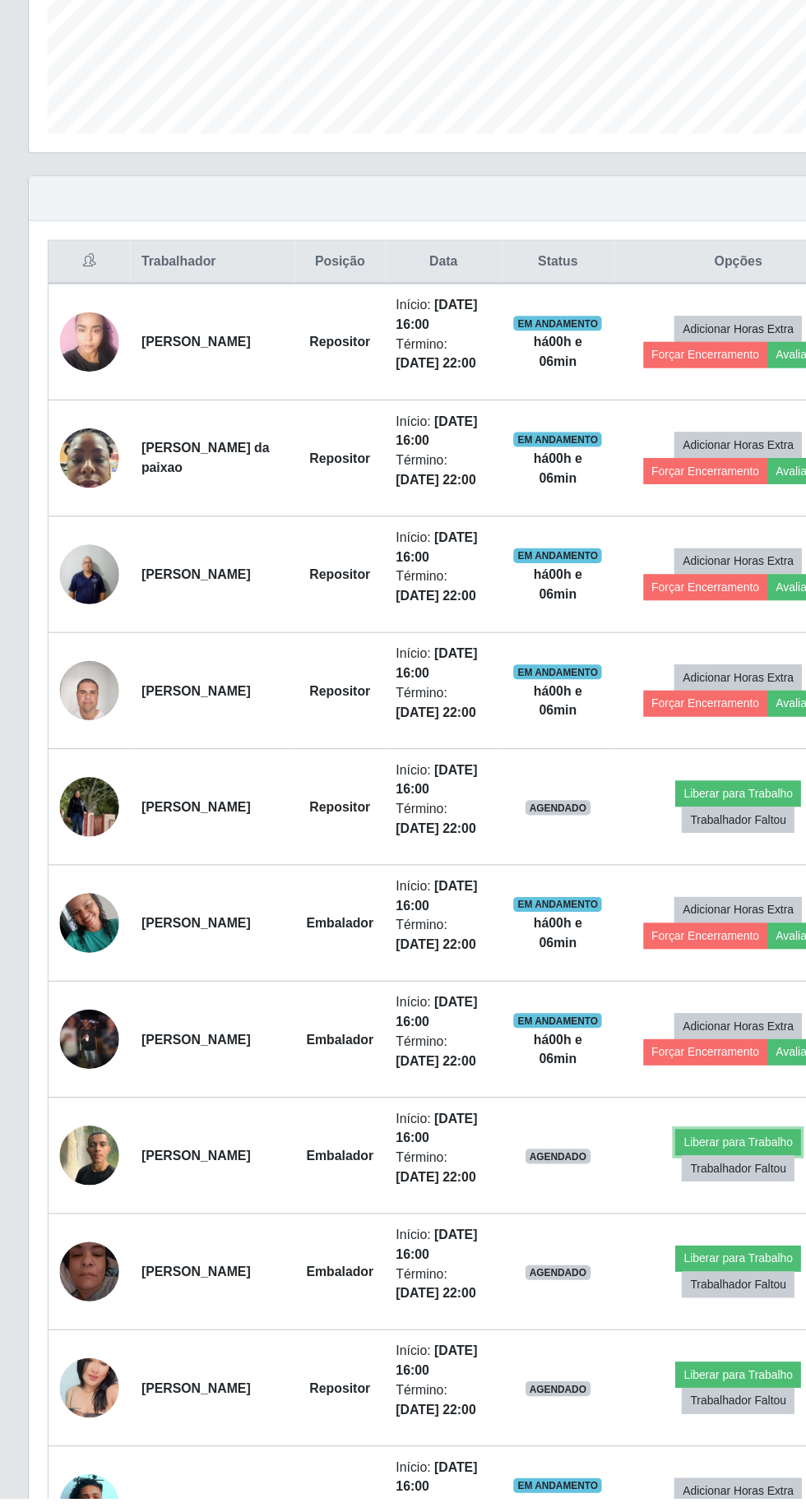
click at [658, 1186] on button "Liberar para Trabalho" at bounding box center [652, 1196] width 111 height 23
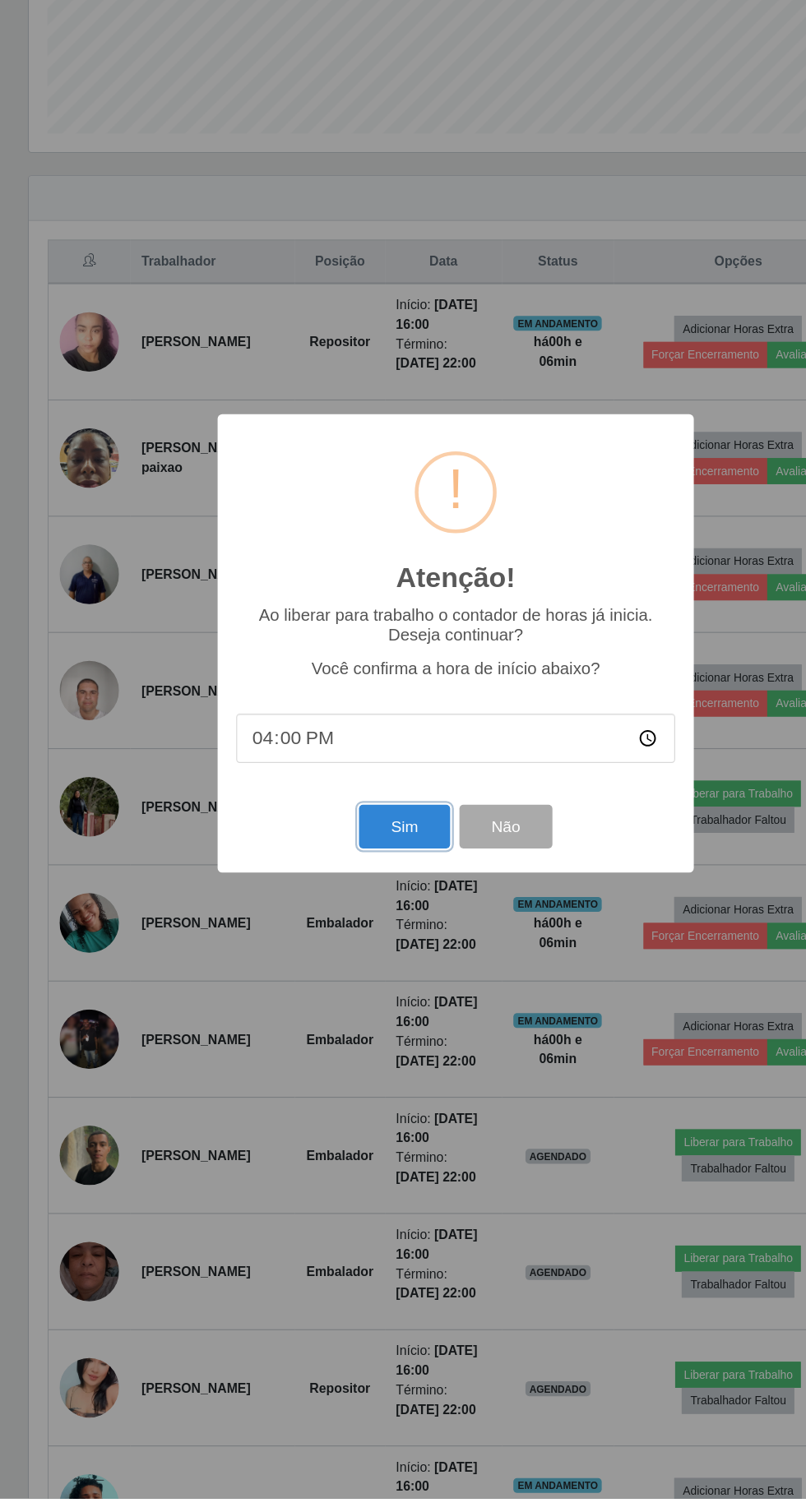
click at [376, 937] on button "Sim" at bounding box center [357, 919] width 80 height 39
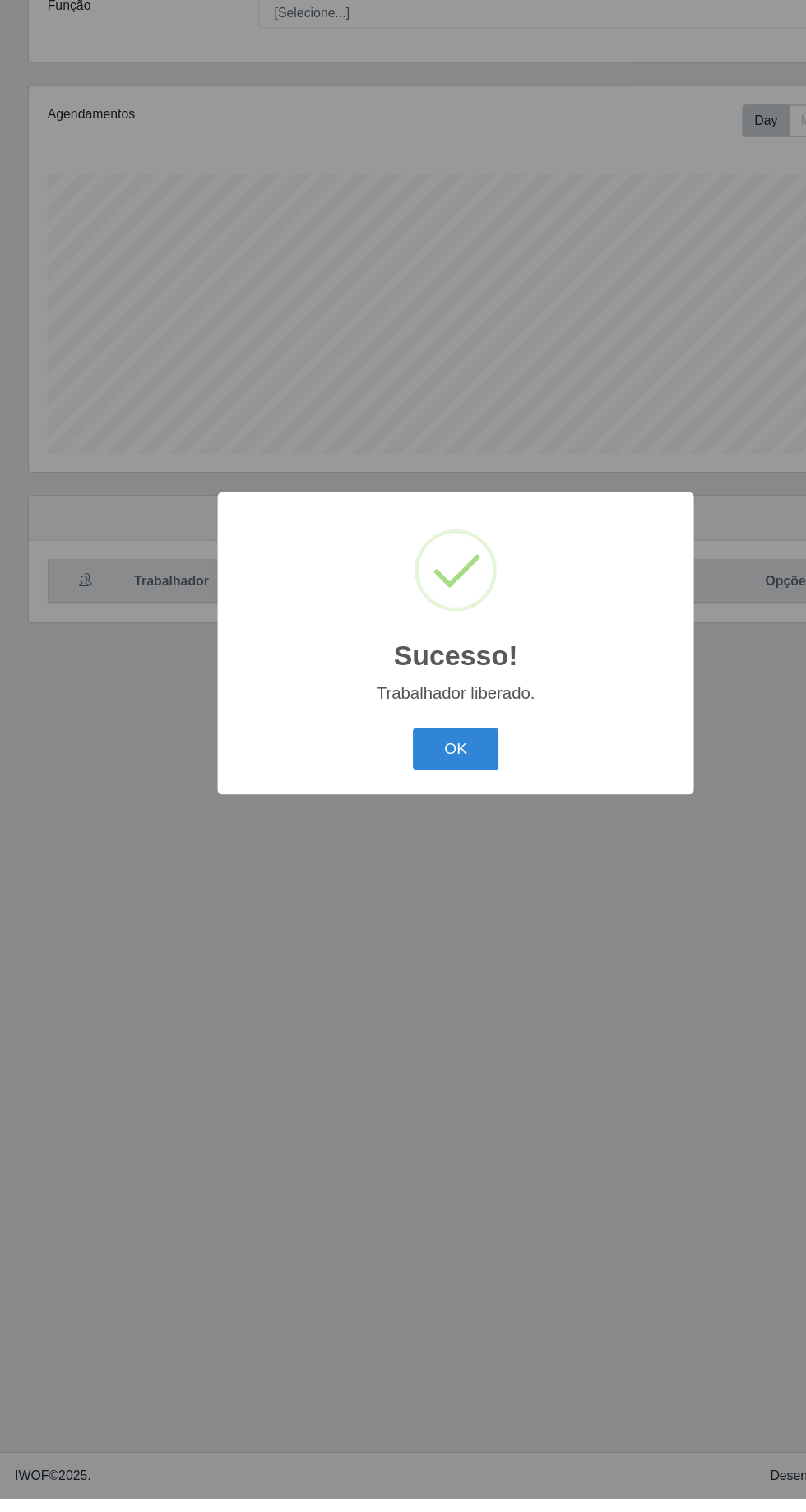
scroll to position [0, 0]
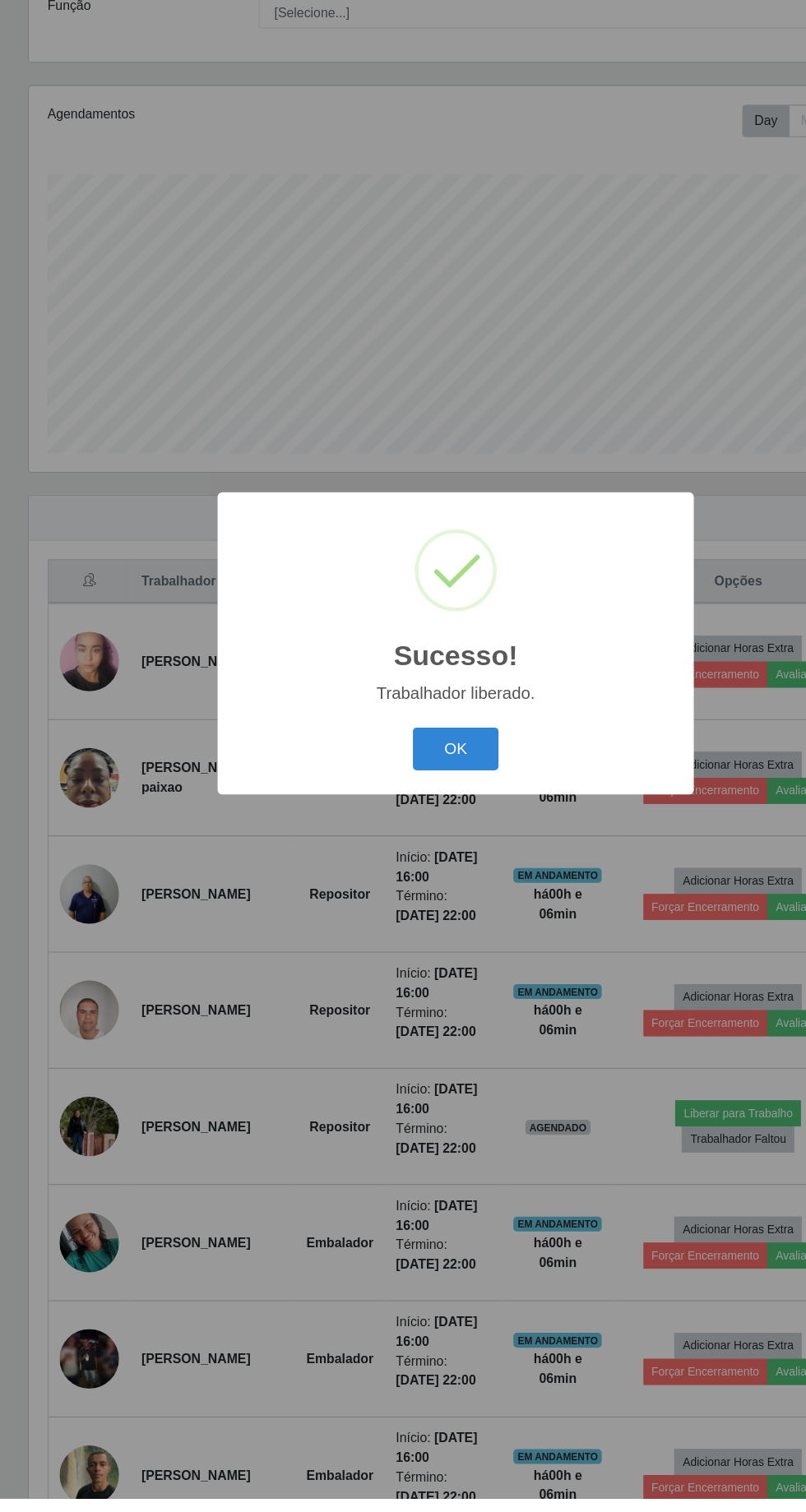
click at [405, 869] on button "OK" at bounding box center [403, 850] width 76 height 39
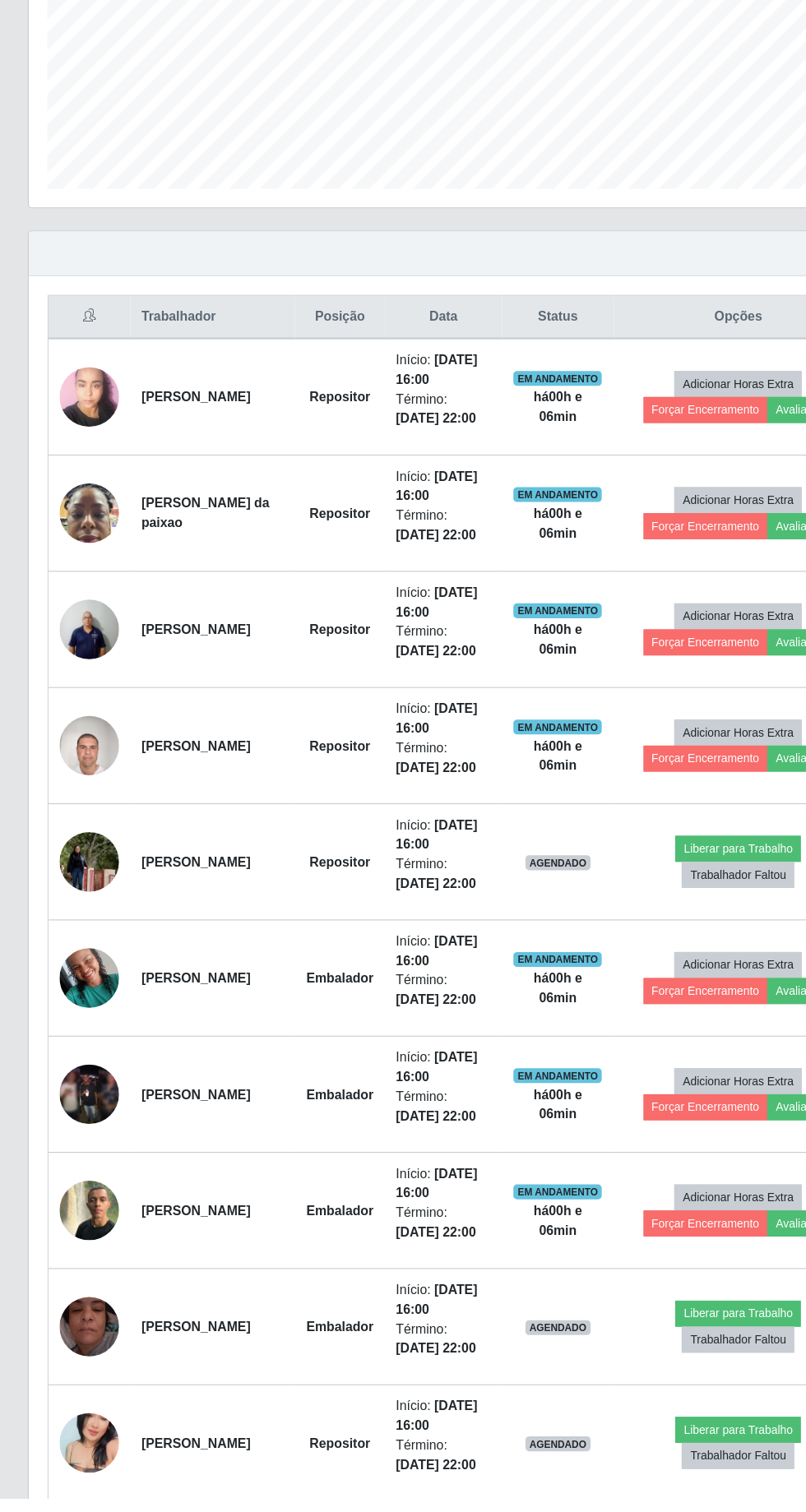
scroll to position [235, 0]
